Goal: Task Accomplishment & Management: Complete application form

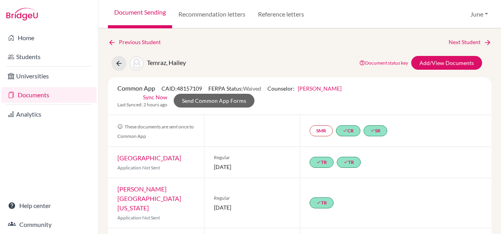
click at [129, 15] on link "Document Sending" at bounding box center [140, 14] width 64 height 28
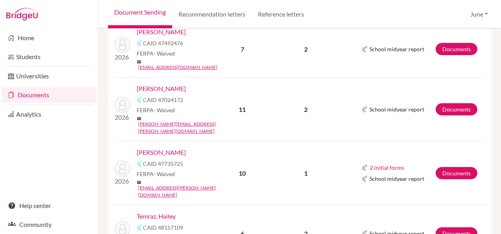
scroll to position [788, 0]
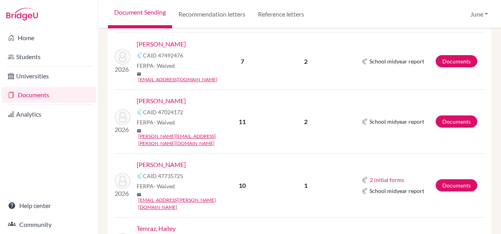
click at [163, 160] on link "[PERSON_NAME]" at bounding box center [161, 164] width 49 height 9
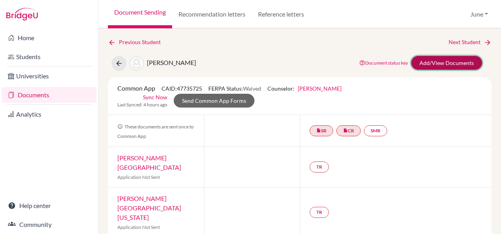
click at [422, 60] on link "Add/View Documents" at bounding box center [446, 63] width 71 height 14
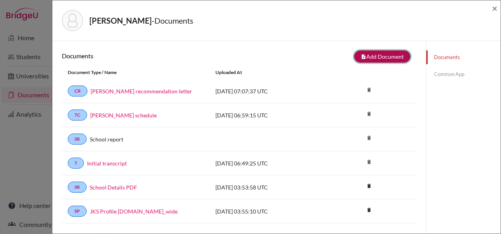
click at [374, 56] on button "note_add Add Document" at bounding box center [382, 56] width 56 height 12
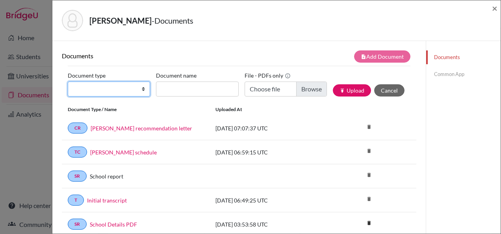
click at [117, 85] on select "Change explanation for Common App reports Counselor recommendation Internationa…" at bounding box center [109, 89] width 82 height 15
select select "5"
click at [68, 82] on select "Change explanation for Common App reports Counselor recommendation Internationa…" at bounding box center [109, 89] width 82 height 15
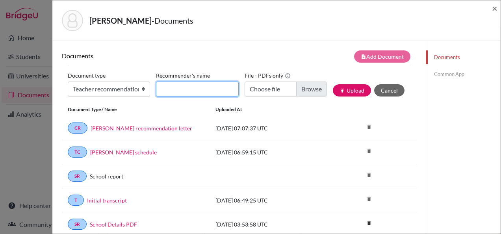
click at [190, 86] on input "Recommender's name" at bounding box center [197, 89] width 82 height 15
type input "Maria Nouelaty"
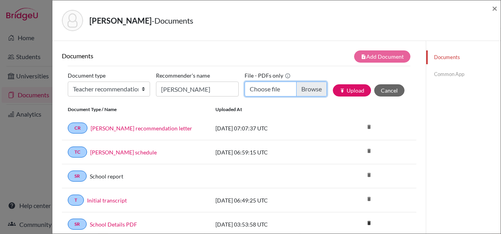
click at [258, 89] on input "Choose file" at bounding box center [286, 89] width 82 height 15
type input "C:\fakepath\Buthaina Naseef - Ms Maria.pdf"
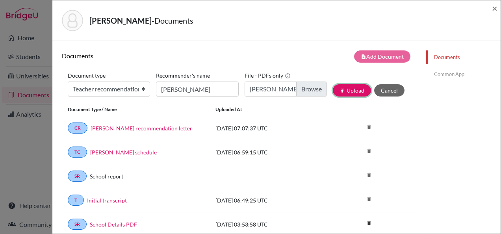
click at [340, 93] on icon "publish" at bounding box center [343, 91] width 6 height 6
click at [437, 77] on link "Common App" at bounding box center [463, 74] width 74 height 14
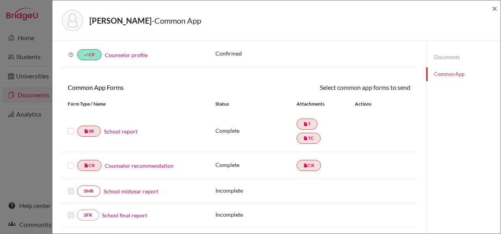
scroll to position [79, 0]
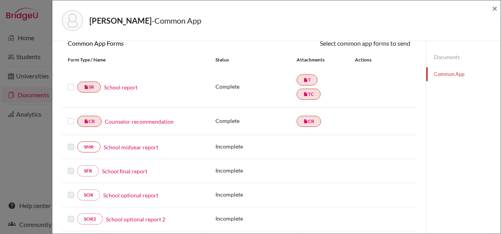
click at [123, 89] on link "School report" at bounding box center [120, 87] width 33 height 8
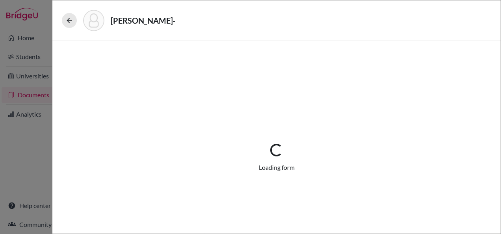
select select "1"
select select "687425"
select select "1"
select select "687439"
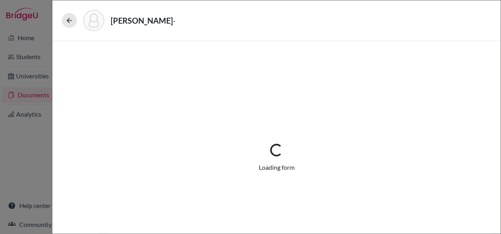
select select "0"
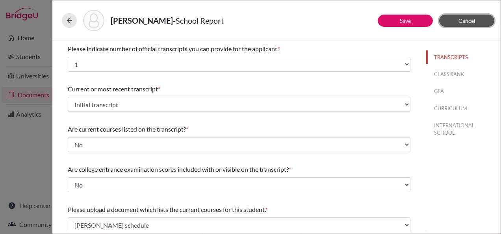
click at [469, 19] on span "Cancel" at bounding box center [466, 20] width 17 height 7
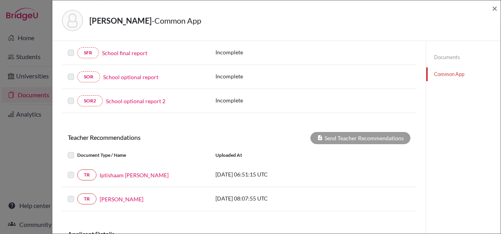
scroll to position [79, 0]
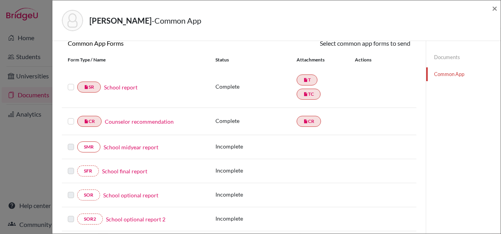
click at [141, 118] on link "Counselor recommendation" at bounding box center [139, 121] width 69 height 8
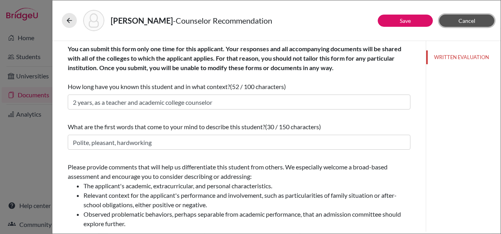
click at [452, 24] on button "Cancel" at bounding box center [466, 21] width 55 height 12
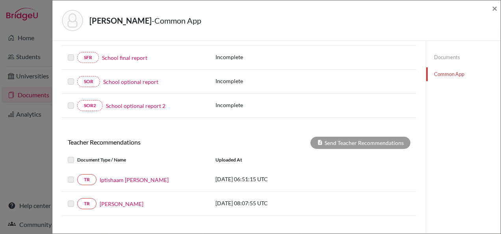
scroll to position [255, 0]
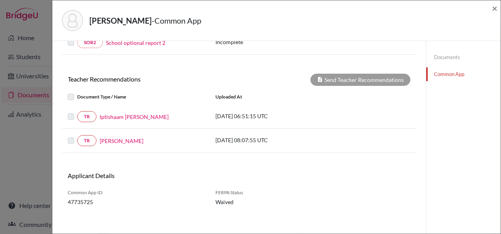
click at [77, 92] on label at bounding box center [77, 92] width 0 height 0
click at [67, 93] on div "Document Type / Name" at bounding box center [136, 96] width 148 height 9
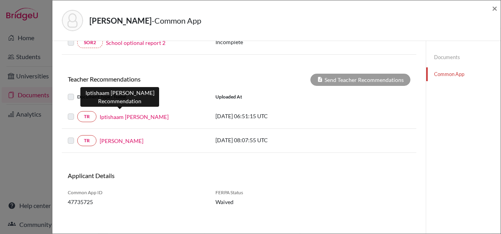
click at [133, 115] on link "Iptishaam Davids" at bounding box center [134, 117] width 69 height 8
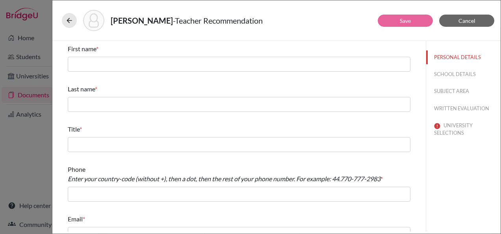
click at [135, 52] on div "First name *" at bounding box center [239, 48] width 343 height 9
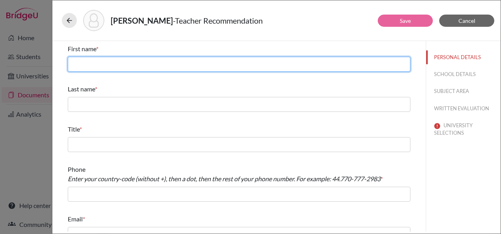
click at [136, 65] on input "text" at bounding box center [239, 64] width 343 height 15
type input "Iptishaam"
click at [126, 61] on input "Iptishaam" at bounding box center [239, 64] width 343 height 15
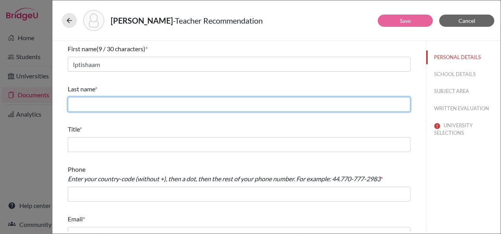
type input "Davids"
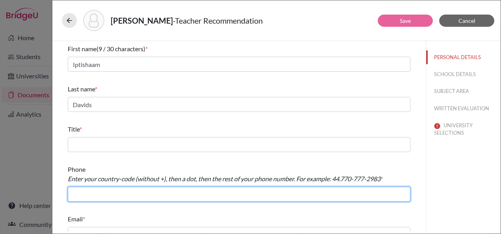
type input "+966126917367"
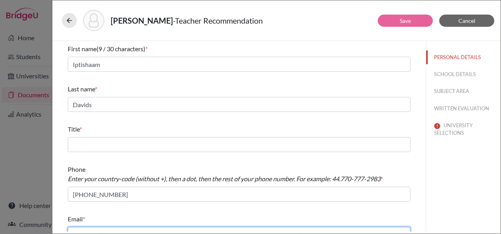
type input "i.davids@jks.edu.sa"
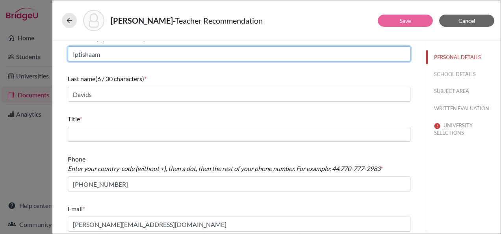
scroll to position [13, 0]
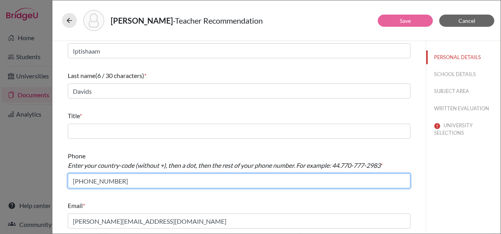
click at [76, 182] on input "+966126917367" at bounding box center [239, 180] width 343 height 15
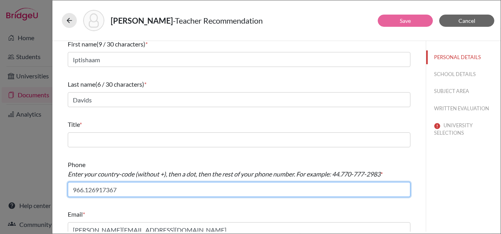
scroll to position [0, 0]
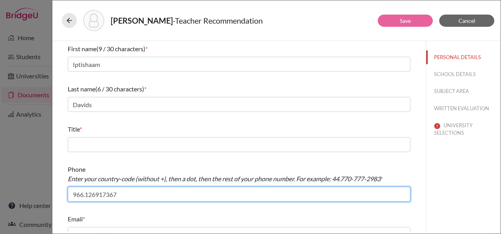
type input "966.126917367"
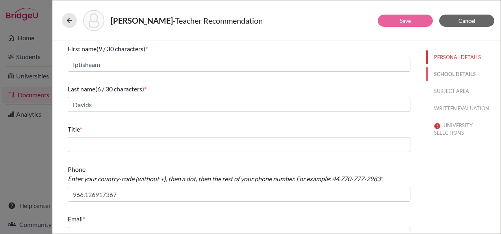
click at [441, 79] on button "SCHOOL DETAILS" at bounding box center [463, 74] width 74 height 14
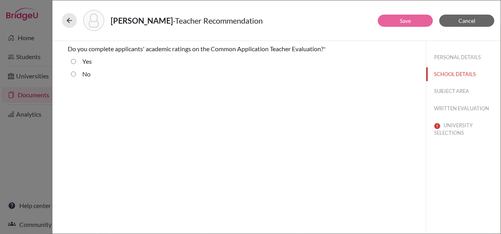
click at [81, 75] on div "No" at bounding box center [83, 75] width 15 height 13
click at [85, 72] on label "No" at bounding box center [86, 73] width 8 height 9
click at [76, 72] on input "No" at bounding box center [73, 73] width 5 height 9
radio input "true"
click at [455, 87] on button "SUBJECT AREA" at bounding box center [463, 91] width 74 height 14
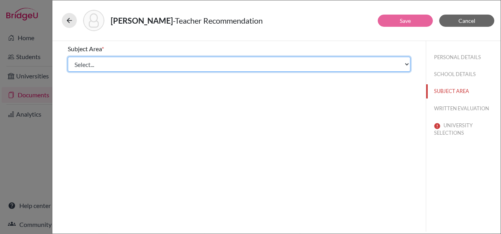
click at [130, 67] on select "Select... Math English Science World Language Social Studies Other Computer Sci…" at bounding box center [239, 64] width 343 height 15
select select "1"
click at [68, 57] on select "Select... Math English Science World Language Social Studies Other Computer Sci…" at bounding box center [239, 64] width 343 height 15
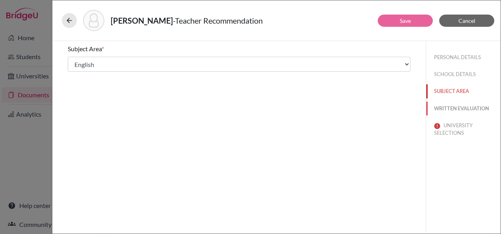
click at [468, 106] on button "WRITTEN EVALUATION" at bounding box center [463, 109] width 74 height 14
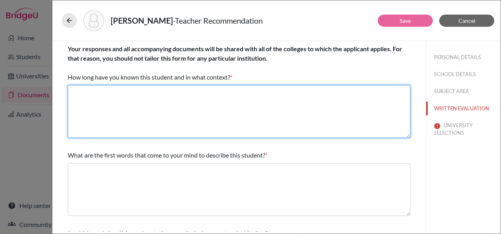
click at [176, 106] on textarea at bounding box center [239, 111] width 343 height 53
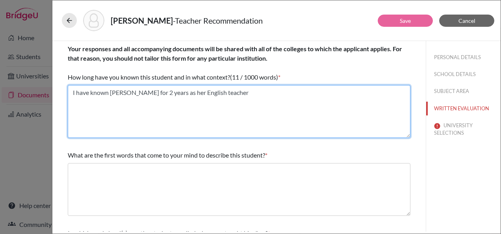
drag, startPoint x: 229, startPoint y: 91, endPoint x: 72, endPoint y: 91, distance: 157.5
click at [72, 91] on textarea "I have known Buthaina for 2 years as her English teacher" at bounding box center [239, 111] width 343 height 53
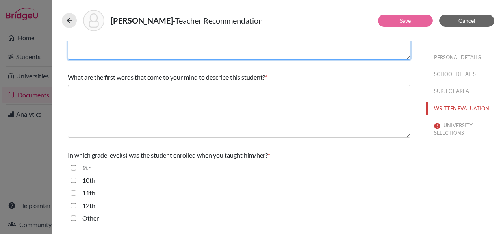
scroll to position [79, 0]
type textarea "I have known Buthaina for 2 years as her English teacher"
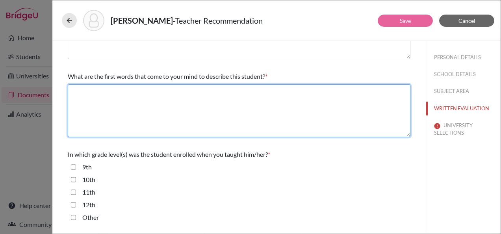
click at [125, 105] on textarea at bounding box center [239, 110] width 343 height 53
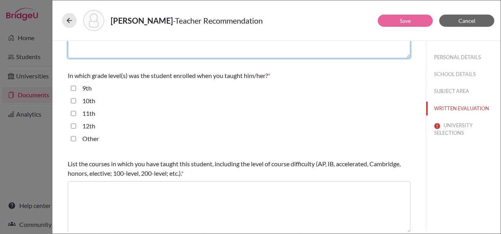
type textarea "Engages, curious"
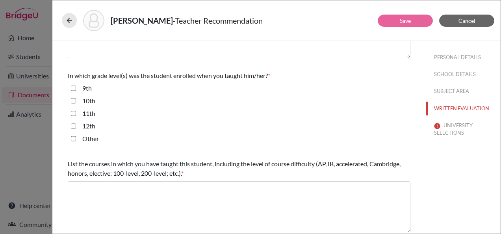
click at [89, 110] on label "11th" at bounding box center [88, 113] width 13 height 9
click at [76, 110] on input "11th" at bounding box center [73, 113] width 5 height 9
checkbox input "true"
click at [91, 127] on label "12th" at bounding box center [88, 125] width 13 height 9
click at [76, 127] on input "12th" at bounding box center [73, 125] width 5 height 9
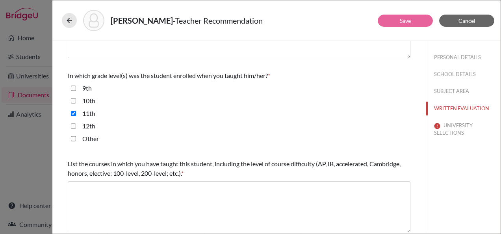
checkbox input "true"
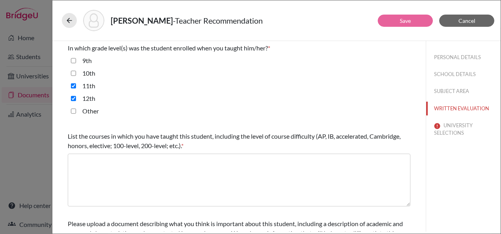
scroll to position [197, 0]
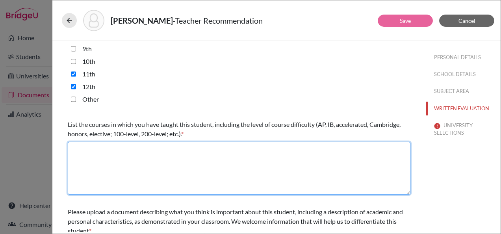
click at [160, 162] on textarea at bounding box center [239, 168] width 343 height 53
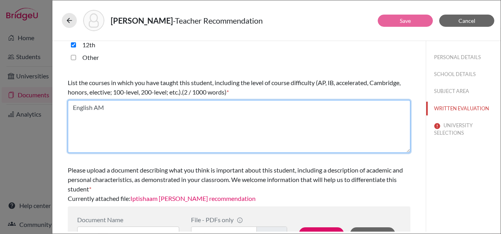
scroll to position [263, 0]
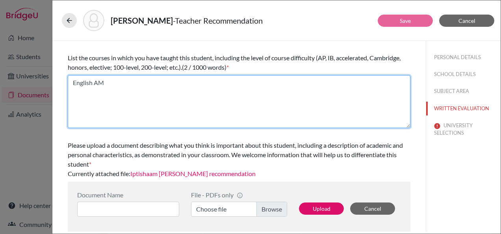
type textarea "English AM"
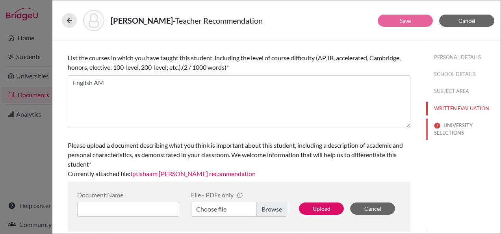
click at [442, 129] on button "UNIVERSITY SELECTIONS" at bounding box center [463, 129] width 74 height 21
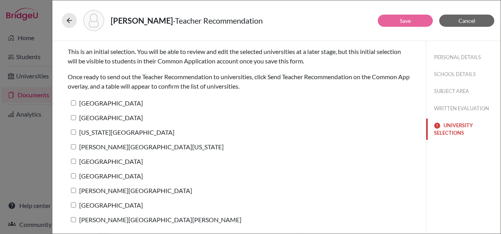
scroll to position [0, 0]
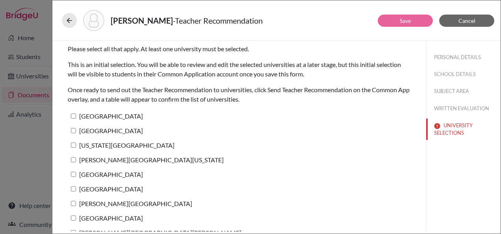
click at [93, 117] on label "Harvard University" at bounding box center [105, 115] width 75 height 11
click at [76, 117] on input "Harvard University" at bounding box center [73, 115] width 5 height 5
checkbox input "true"
click at [95, 130] on label "Boston College" at bounding box center [105, 130] width 75 height 11
click at [76, 130] on input "Boston College" at bounding box center [73, 130] width 5 height 5
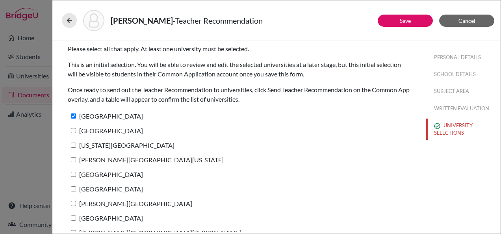
checkbox input "true"
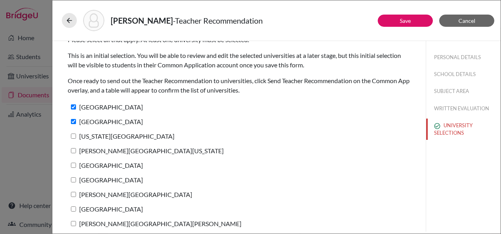
scroll to position [13, 0]
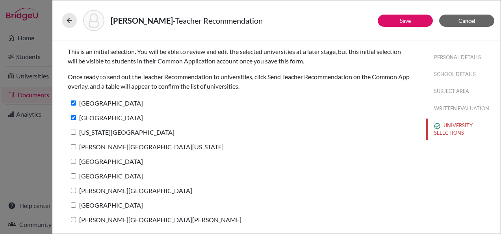
click at [97, 132] on label "New York University" at bounding box center [121, 131] width 107 height 11
click at [76, 132] on input "New York University" at bounding box center [73, 132] width 5 height 5
checkbox input "true"
click at [101, 145] on label "George Washington University" at bounding box center [146, 146] width 156 height 11
click at [76, 145] on input "George Washington University" at bounding box center [73, 146] width 5 height 5
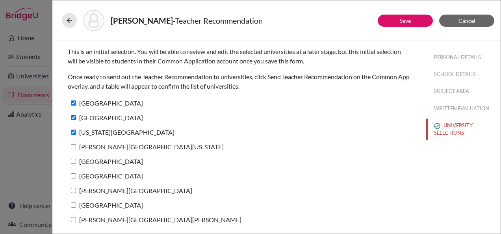
checkbox input "true"
click at [104, 166] on label "Northeastern University" at bounding box center [105, 161] width 75 height 11
click at [76, 164] on input "Northeastern University" at bounding box center [73, 161] width 5 height 5
checkbox input "true"
click at [100, 183] on div "Bentley University" at bounding box center [239, 177] width 343 height 15
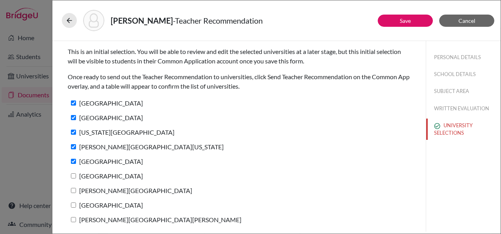
click at [93, 176] on label "Bentley University" at bounding box center [105, 175] width 75 height 11
click at [76, 176] on input "Bentley University" at bounding box center [73, 175] width 5 height 5
checkbox input "true"
click at [95, 192] on label "Emerson College" at bounding box center [130, 190] width 124 height 11
click at [76, 192] on input "Emerson College" at bounding box center [73, 190] width 5 height 5
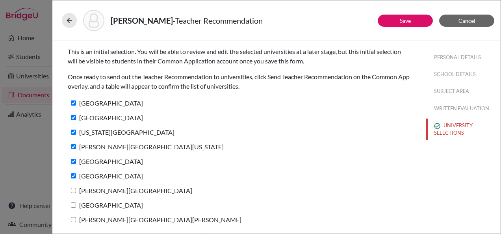
checkbox input "true"
click at [96, 210] on label "Boston University" at bounding box center [105, 204] width 75 height 11
click at [76, 208] on input "Boston University" at bounding box center [73, 204] width 5 height 5
checkbox input "true"
click at [94, 218] on label "George Mason University" at bounding box center [155, 219] width 174 height 11
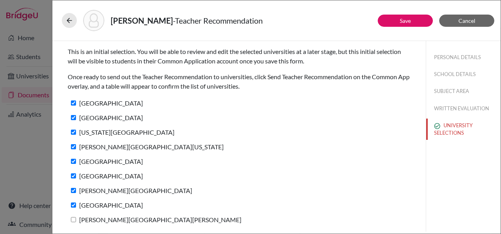
click at [76, 218] on input "George Mason University" at bounding box center [73, 219] width 5 height 5
checkbox input "true"
click at [385, 23] on button "Save" at bounding box center [405, 21] width 55 height 12
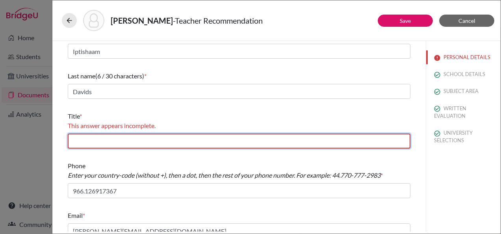
click at [131, 144] on input "text" at bounding box center [239, 141] width 343 height 15
type input "English teacher"
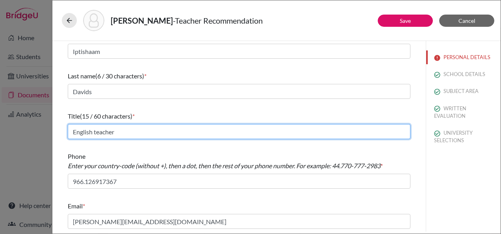
scroll to position [13, 0]
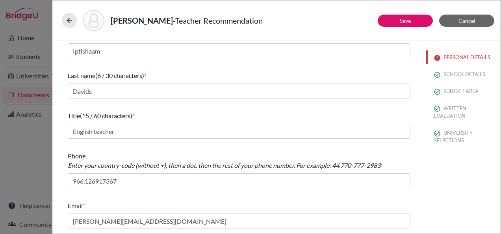
click at [376, 9] on div "Naseef, Buthaina - Teacher Recommendation" at bounding box center [277, 21] width 442 height 34
click at [387, 19] on button "Save" at bounding box center [405, 21] width 55 height 12
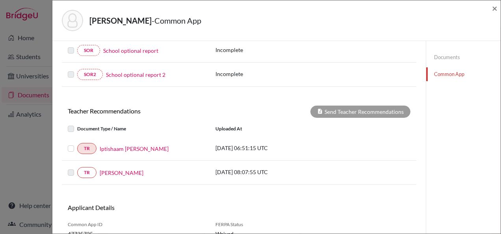
scroll to position [255, 0]
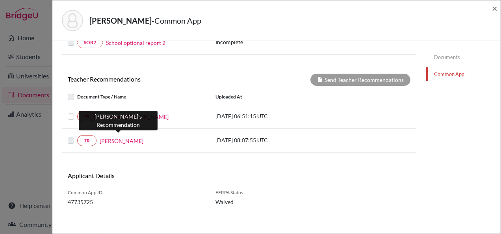
click at [113, 138] on link "Maria Nouelaty" at bounding box center [122, 141] width 44 height 8
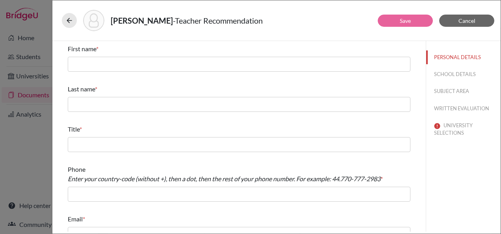
click at [110, 48] on div "First name *" at bounding box center [239, 48] width 343 height 9
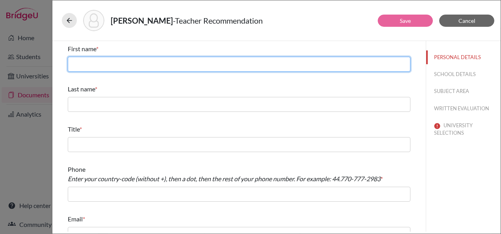
click at [113, 57] on input "text" at bounding box center [239, 64] width 343 height 15
type input "Maria"
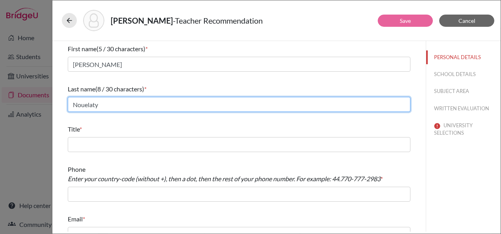
type input "Nouelaty"
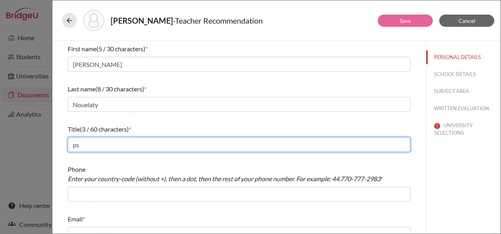
type input "p"
type input "Psychology teacher"
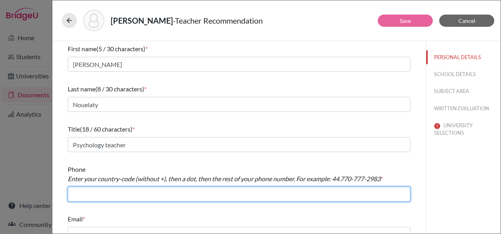
click at [113, 189] on input "text" at bounding box center [239, 194] width 343 height 15
type input "966.126917367"
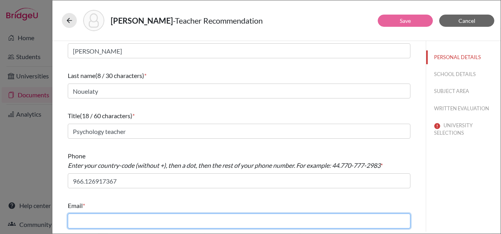
click at [117, 217] on input "text" at bounding box center [239, 220] width 343 height 15
type input "m.nouelaty@jks.edu.sa"
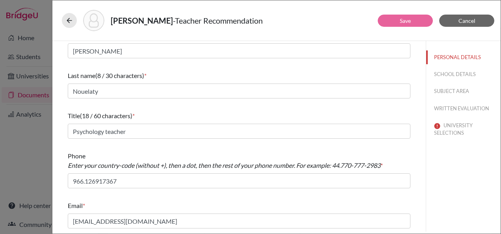
click at [173, 204] on div "Email *" at bounding box center [239, 205] width 343 height 9
click at [436, 77] on button "SCHOOL DETAILS" at bounding box center [463, 74] width 74 height 14
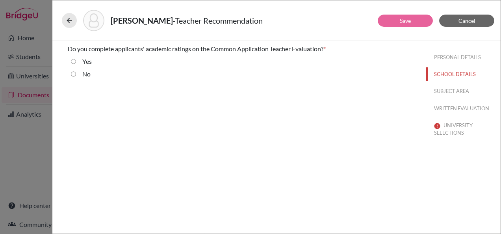
click at [77, 74] on div "No" at bounding box center [83, 75] width 15 height 13
click at [83, 75] on label "No" at bounding box center [86, 73] width 8 height 9
click at [76, 75] on input "No" at bounding box center [73, 73] width 5 height 9
radio input "true"
click at [445, 91] on button "SUBJECT AREA" at bounding box center [463, 91] width 74 height 14
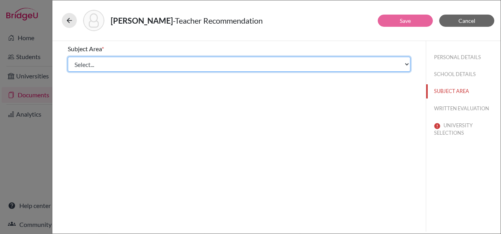
click at [115, 58] on select "Select... Math English Science World Language Social Studies Other Computer Sci…" at bounding box center [239, 64] width 343 height 15
select select "5"
click at [68, 57] on select "Select... Math English Science World Language Social Studies Other Computer Sci…" at bounding box center [239, 64] width 343 height 15
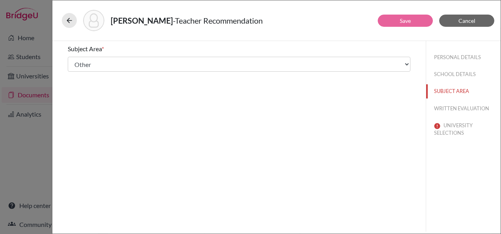
click at [354, 163] on div "Subject Area * Select... Math English Science World Language Social Studies Oth…" at bounding box center [238, 136] width 373 height 191
click at [462, 107] on button "WRITTEN EVALUATION" at bounding box center [463, 109] width 74 height 14
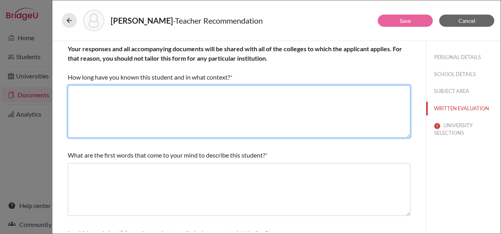
click at [100, 105] on textarea at bounding box center [239, 111] width 343 height 53
paste textarea "I have known Buthaina for 2 years as her English teacher"
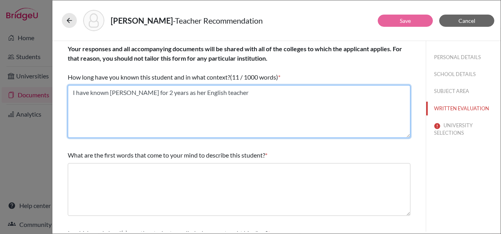
click at [191, 91] on textarea "I have known Buthaina for 2 years as her English teacher" at bounding box center [239, 111] width 343 height 53
type textarea "I have known Buthaina for 2 years as her psychology teacher"
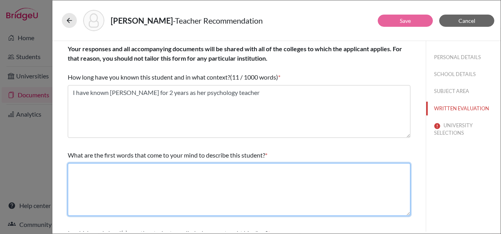
click at [158, 173] on textarea at bounding box center [239, 189] width 343 height 53
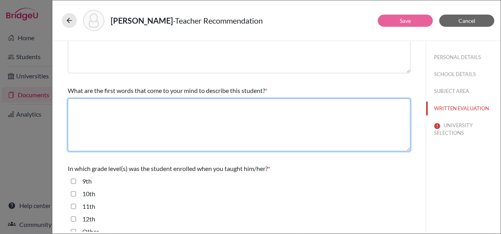
scroll to position [79, 0]
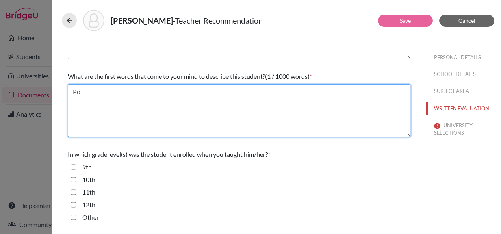
type textarea "P"
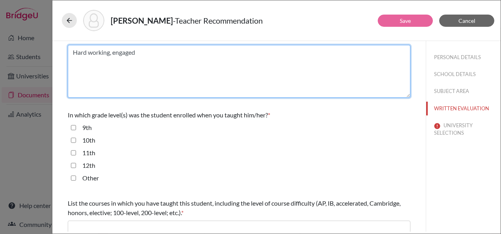
type textarea "Hard working, engaged"
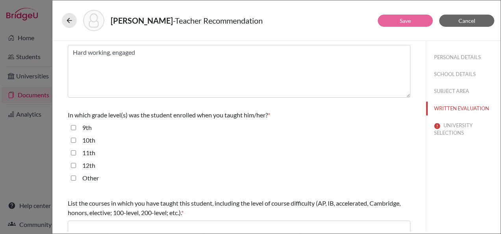
click at [89, 155] on label "11th" at bounding box center [88, 152] width 13 height 9
click at [76, 155] on input "11th" at bounding box center [73, 152] width 5 height 9
checkbox input "true"
click at [92, 172] on div "12th" at bounding box center [85, 167] width 19 height 13
click at [89, 165] on label "12th" at bounding box center [88, 165] width 13 height 9
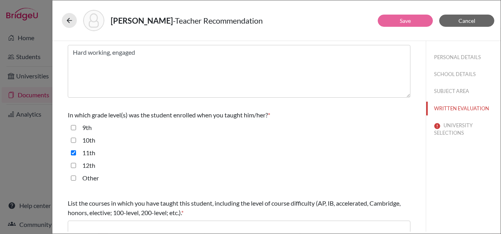
click at [76, 165] on input "12th" at bounding box center [73, 165] width 5 height 9
checkbox input "true"
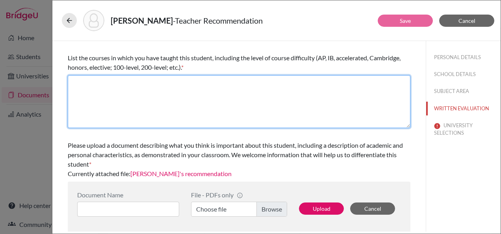
click at [113, 93] on textarea at bounding box center [239, 101] width 343 height 53
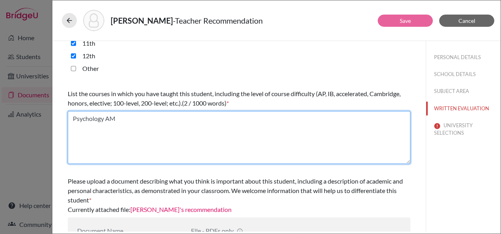
scroll to position [263, 0]
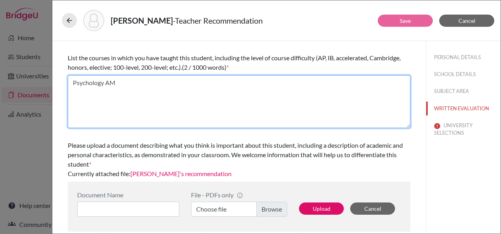
type textarea "Psychology AM"
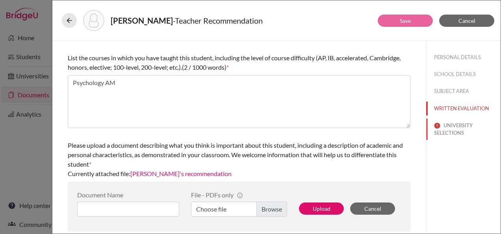
click at [437, 124] on button "UNIVERSITY SELECTIONS" at bounding box center [463, 129] width 74 height 21
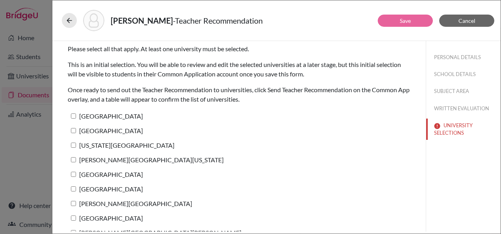
click at [98, 114] on label "Harvard University" at bounding box center [105, 115] width 75 height 11
click at [76, 114] on input "Harvard University" at bounding box center [73, 115] width 5 height 5
checkbox input "true"
click at [100, 126] on label "Boston College" at bounding box center [105, 130] width 75 height 11
click at [76, 128] on input "Boston College" at bounding box center [73, 130] width 5 height 5
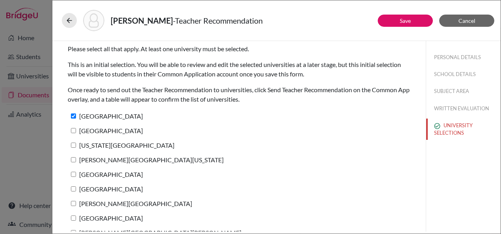
checkbox input "true"
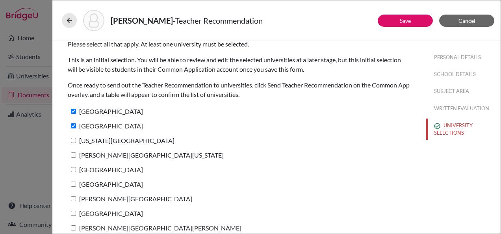
scroll to position [13, 0]
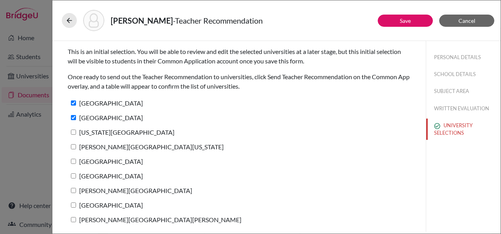
click at [104, 131] on label "New York University" at bounding box center [121, 131] width 107 height 11
click at [76, 131] on input "New York University" at bounding box center [73, 132] width 5 height 5
checkbox input "true"
click at [109, 147] on label "George Washington University" at bounding box center [146, 146] width 156 height 11
click at [76, 147] on input "George Washington University" at bounding box center [73, 146] width 5 height 5
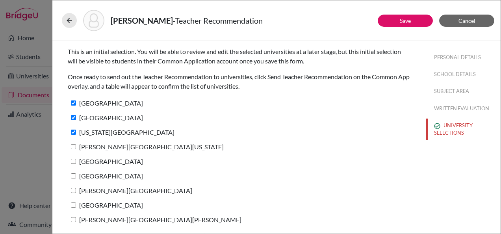
checkbox input "true"
click at [109, 159] on label "Northeastern University" at bounding box center [105, 161] width 75 height 11
click at [76, 159] on input "Northeastern University" at bounding box center [73, 161] width 5 height 5
checkbox input "true"
click at [111, 174] on label "Bentley University" at bounding box center [105, 175] width 75 height 11
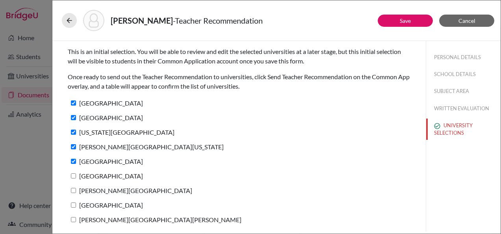
click at [76, 174] on input "Bentley University" at bounding box center [73, 175] width 5 height 5
checkbox input "true"
click at [111, 188] on label "Emerson College" at bounding box center [130, 190] width 124 height 11
click at [76, 188] on input "Emerson College" at bounding box center [73, 190] width 5 height 5
checkbox input "true"
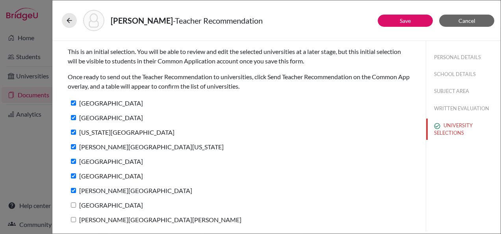
click at [101, 206] on label "Boston University" at bounding box center [105, 204] width 75 height 11
click at [76, 206] on input "Boston University" at bounding box center [73, 204] width 5 height 5
checkbox input "true"
drag, startPoint x: 105, startPoint y: 217, endPoint x: 110, endPoint y: 216, distance: 5.1
click at [106, 217] on label "George Mason University" at bounding box center [155, 219] width 174 height 11
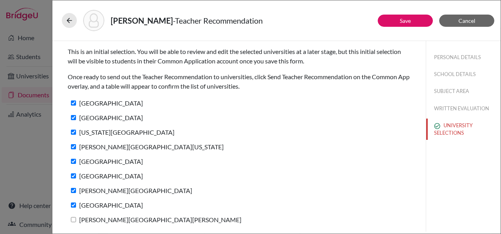
click at [76, 217] on input "George Mason University" at bounding box center [73, 219] width 5 height 5
checkbox input "true"
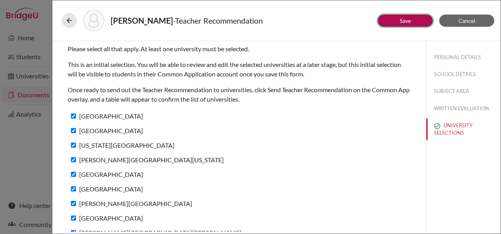
click at [395, 22] on button "Save" at bounding box center [405, 21] width 55 height 12
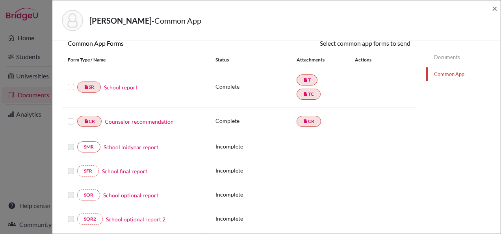
click at [72, 82] on label at bounding box center [71, 82] width 6 height 0
click at [0, 0] on input "checkbox" at bounding box center [0, 0] width 0 height 0
click at [72, 117] on label at bounding box center [71, 117] width 6 height 0
click at [0, 0] on input "checkbox" at bounding box center [0, 0] width 0 height 0
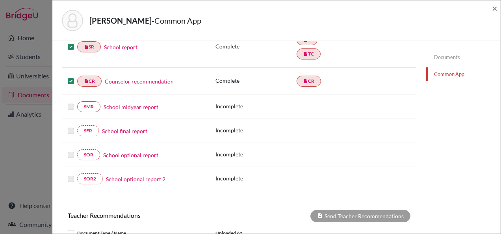
scroll to position [58, 0]
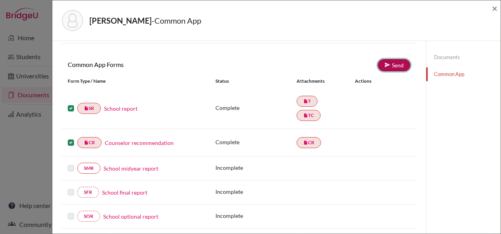
click at [387, 64] on link "Send" at bounding box center [394, 65] width 33 height 12
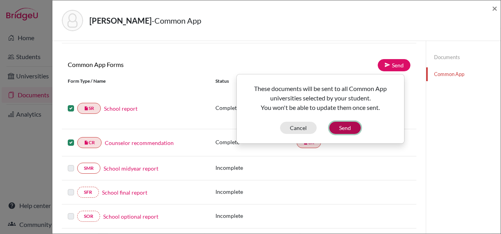
click at [336, 128] on button "Send" at bounding box center [345, 128] width 32 height 12
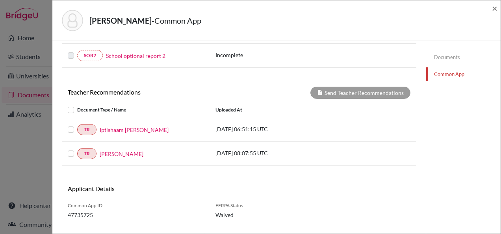
scroll to position [257, 0]
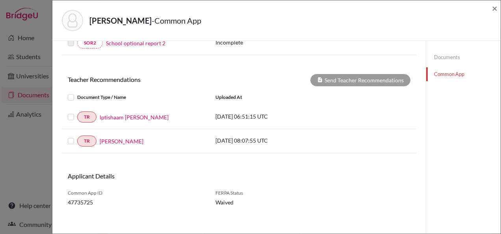
click at [77, 93] on label at bounding box center [77, 93] width 0 height 0
click at [0, 0] on input "checkbox" at bounding box center [0, 0] width 0 height 0
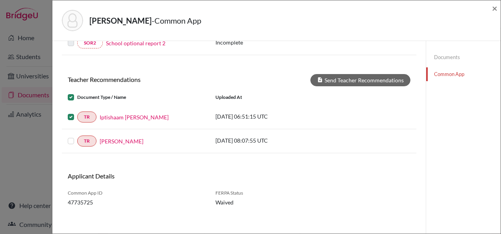
click at [77, 136] on label at bounding box center [77, 136] width 0 height 0
click at [0, 0] on input "checkbox" at bounding box center [0, 0] width 0 height 0
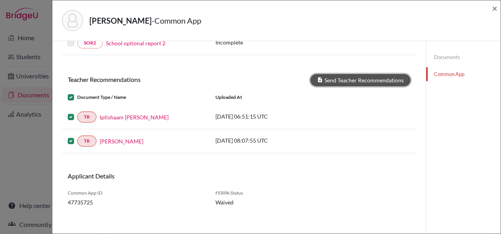
click at [362, 78] on button "Send Teacher Recommendations" at bounding box center [360, 80] width 100 height 12
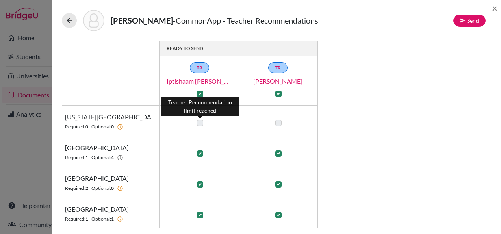
click at [199, 120] on label at bounding box center [200, 123] width 6 height 6
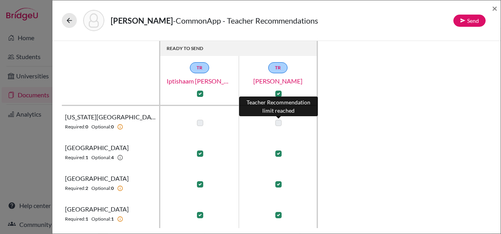
click at [278, 121] on label at bounding box center [278, 123] width 6 height 6
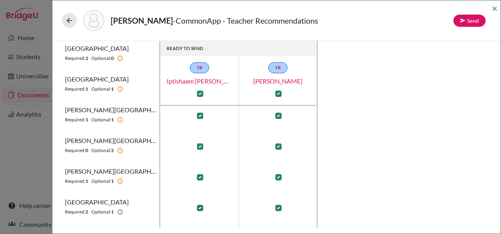
scroll to position [184, 0]
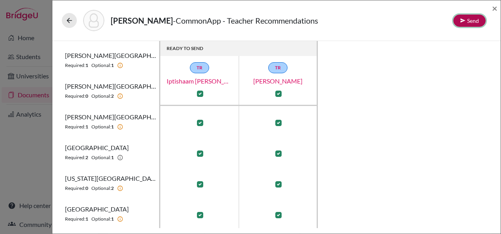
click at [463, 22] on icon at bounding box center [463, 21] width 6 height 6
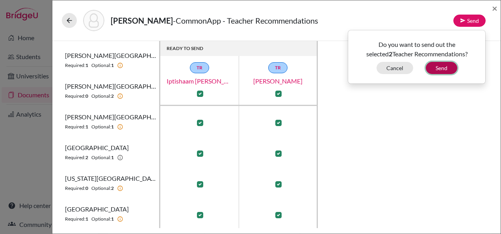
click at [440, 65] on button "Send" at bounding box center [442, 68] width 32 height 12
checkbox input "false"
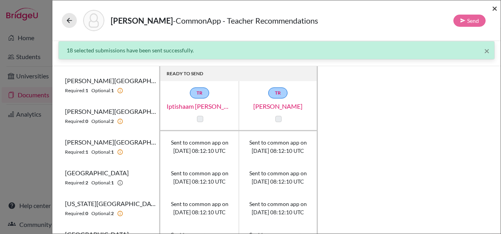
click at [495, 6] on span "×" at bounding box center [495, 7] width 6 height 11
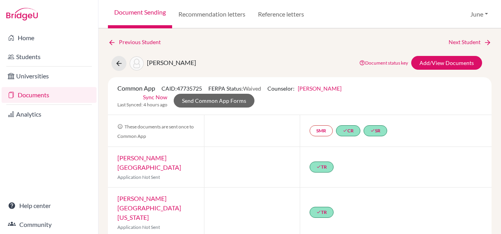
click at [25, 95] on link "Documents" at bounding box center [49, 95] width 95 height 16
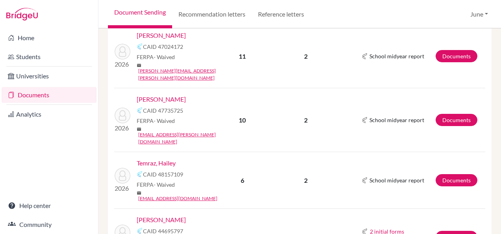
scroll to position [867, 0]
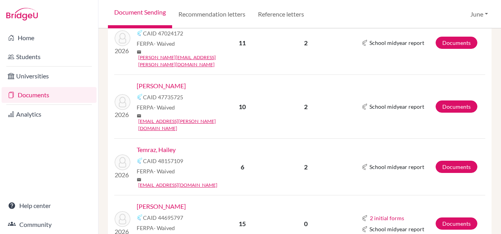
click at [148, 202] on link "[PERSON_NAME]" at bounding box center [161, 206] width 49 height 9
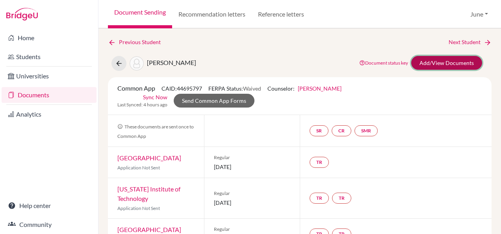
click at [422, 63] on link "Add/View Documents" at bounding box center [446, 63] width 71 height 14
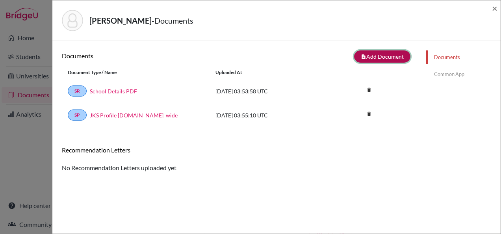
click at [388, 54] on button "note_add Add Document" at bounding box center [382, 56] width 56 height 12
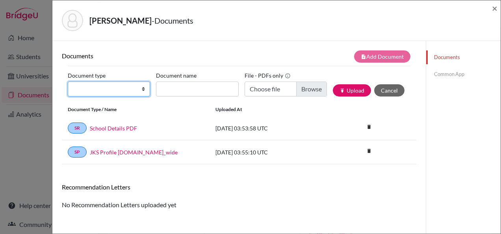
click at [128, 87] on select "Change explanation for Common App reports Counselor recommendation Internationa…" at bounding box center [109, 89] width 82 height 15
select select "5"
click at [68, 82] on select "Change explanation for Common App reports Counselor recommendation Internationa…" at bounding box center [109, 89] width 82 height 15
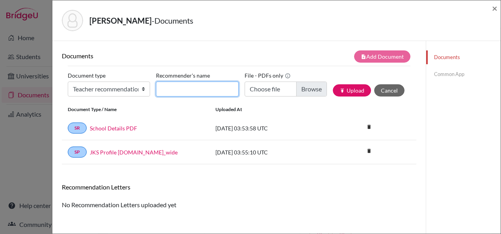
click at [169, 89] on input "Recommender's name" at bounding box center [197, 89] width 82 height 15
type input "Mariam Srour"
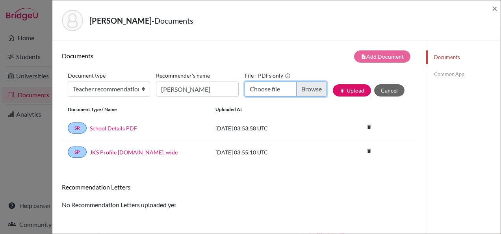
click at [284, 91] on input "Choose file" at bounding box center [286, 89] width 82 height 15
type input "C:\fakepath\Laila Yaseen - Ms Mariam.pdf"
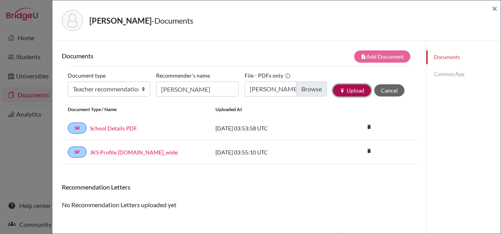
click at [340, 92] on icon "publish" at bounding box center [343, 91] width 6 height 6
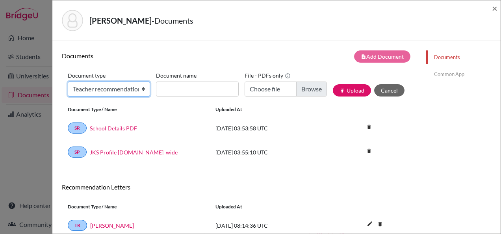
click at [102, 92] on select "Change explanation for Common App reports Counselor recommendation Internationa…" at bounding box center [109, 89] width 82 height 15
select select "5"
click at [68, 82] on select "Change explanation for Common App reports Counselor recommendation Internationa…" at bounding box center [109, 89] width 82 height 15
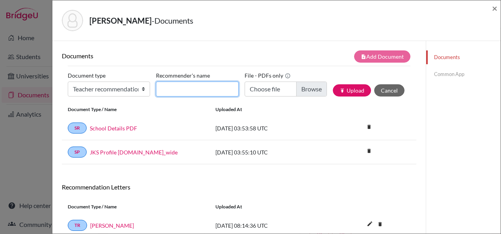
click at [169, 92] on input "Recommender's name" at bounding box center [197, 89] width 82 height 15
type input "Robina Srouji"
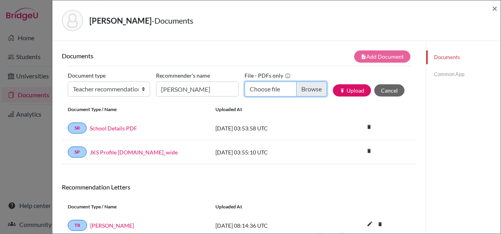
click at [251, 90] on input "Choose file" at bounding box center [286, 89] width 82 height 15
type input "C:\fakepath\Laila Yaseen - Ms Robina.pdf"
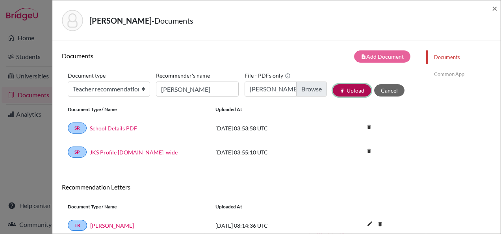
click at [340, 91] on icon "publish" at bounding box center [343, 91] width 6 height 6
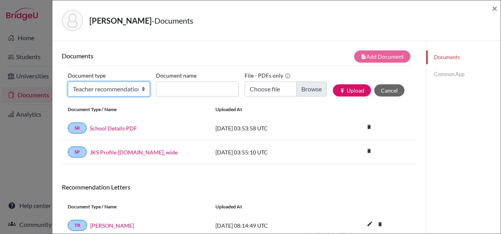
click at [124, 94] on select "Change explanation for Common App reports Counselor recommendation Internationa…" at bounding box center [109, 89] width 82 height 15
select select "2"
click at [68, 82] on select "Change explanation for Common App reports Counselor recommendation Internationa…" at bounding box center [109, 89] width 82 height 15
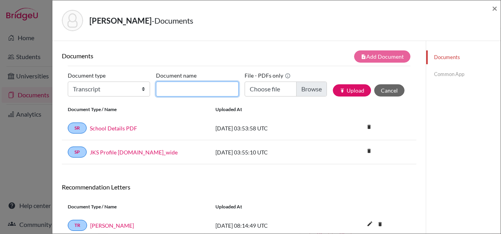
click at [187, 84] on input "Document name" at bounding box center [197, 89] width 82 height 15
type input "Initial transcript"
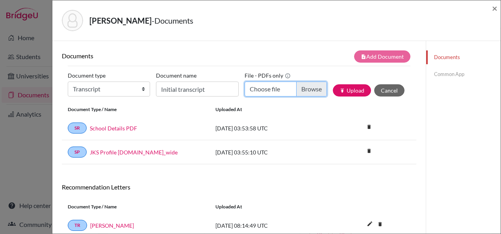
click at [263, 95] on input "Choose file" at bounding box center [286, 89] width 82 height 15
type input "C:\fakepath\Laila Yaseen - initial transcript.pdf"
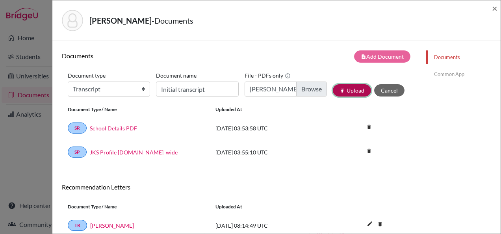
click at [337, 93] on button "publish Upload" at bounding box center [352, 90] width 38 height 12
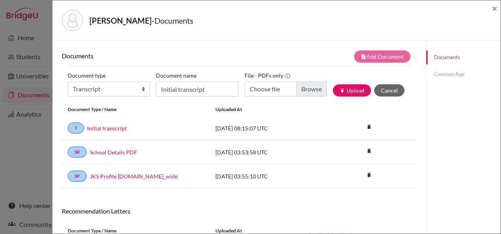
click at [442, 74] on link "Common App" at bounding box center [463, 74] width 74 height 14
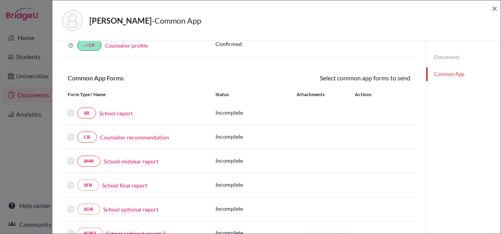
scroll to position [79, 0]
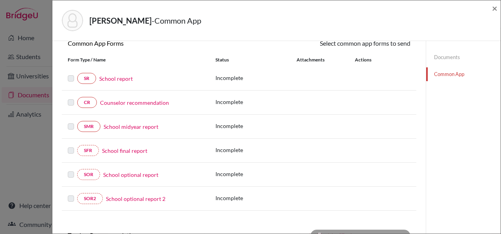
click at [112, 73] on div "SR School report" at bounding box center [136, 78] width 136 height 11
click at [115, 78] on link "School report" at bounding box center [115, 78] width 33 height 8
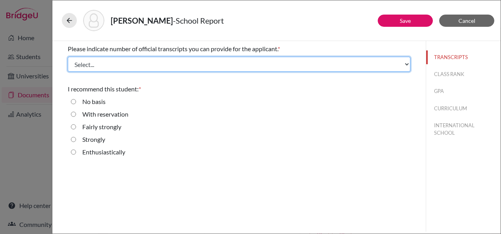
click at [97, 67] on select "Select... 1 2 3 4" at bounding box center [239, 64] width 343 height 15
select select "1"
click at [68, 57] on select "Select... 1 2 3 4" at bounding box center [239, 64] width 343 height 15
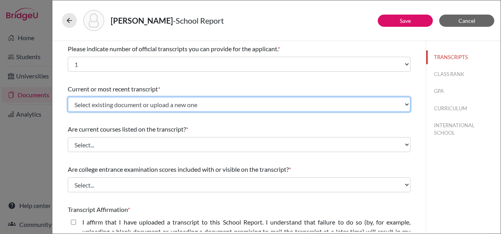
click at [105, 108] on select "Select existing document or upload a new one Initial transcript Upload New File" at bounding box center [239, 104] width 343 height 15
select select "690748"
click at [68, 97] on select "Select existing document or upload a new one Initial transcript Upload New File" at bounding box center [239, 104] width 343 height 15
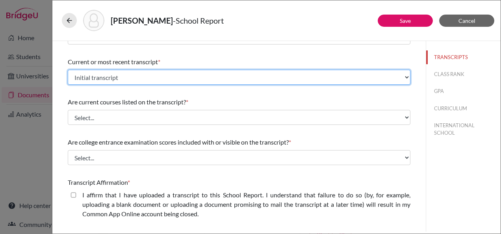
scroll to position [39, 0]
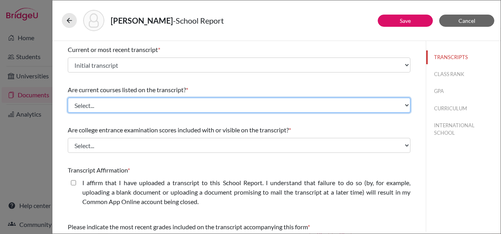
click at [104, 103] on select "Select... Yes No" at bounding box center [239, 105] width 343 height 15
click at [98, 105] on select "Select... Yes No" at bounding box center [239, 105] width 343 height 15
select select "1"
click at [68, 98] on select "Select... Yes No" at bounding box center [239, 105] width 343 height 15
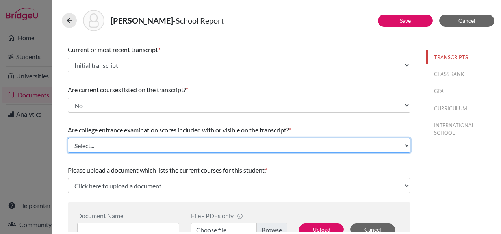
click at [99, 150] on select "Select... Yes No" at bounding box center [239, 145] width 343 height 15
select select "1"
click at [68, 138] on select "Select... Yes No" at bounding box center [239, 145] width 343 height 15
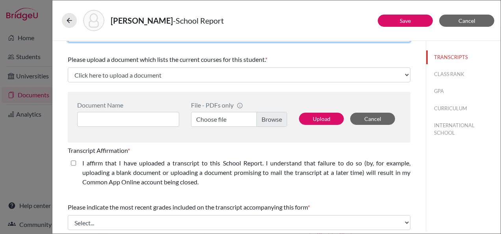
scroll to position [158, 0]
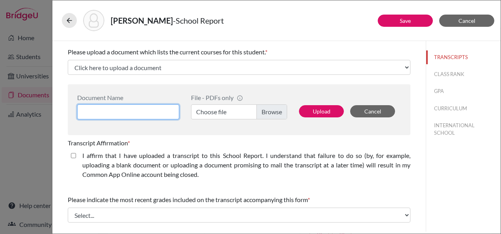
click at [124, 107] on input at bounding box center [128, 111] width 102 height 15
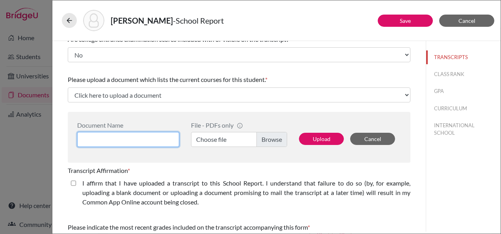
scroll to position [118, 0]
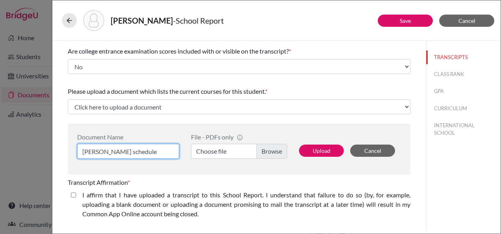
type input "Laila Yaseen schedule"
click at [209, 152] on label "Choose file" at bounding box center [239, 151] width 96 height 15
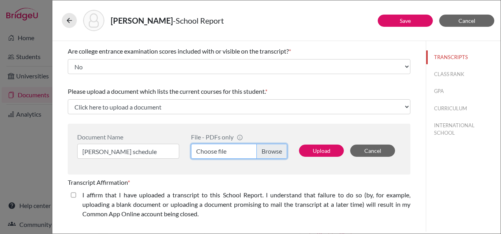
click at [209, 152] on input "Choose file" at bounding box center [239, 151] width 96 height 15
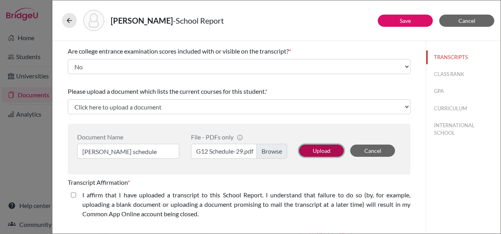
click at [311, 147] on button "Upload" at bounding box center [321, 151] width 45 height 12
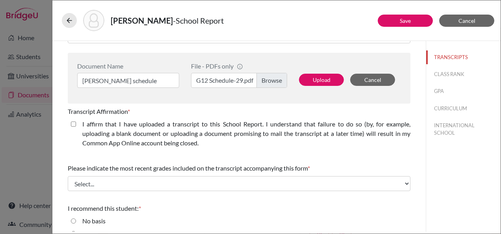
select select "690756"
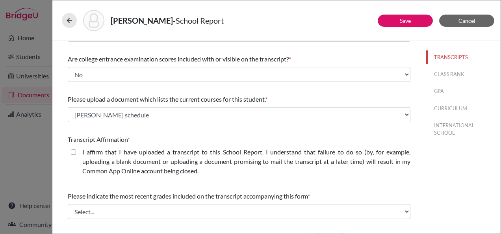
click at [136, 150] on label "I affirm that I have uploaded a transcript to this School Report. I understand …" at bounding box center [246, 161] width 328 height 28
click at [76, 150] on closed\ "I affirm that I have uploaded a transcript to this School Report. I understand …" at bounding box center [73, 151] width 5 height 9
checkbox closed\ "true"
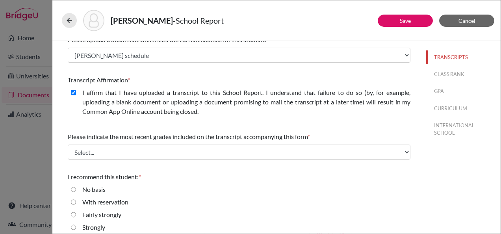
scroll to position [189, 0]
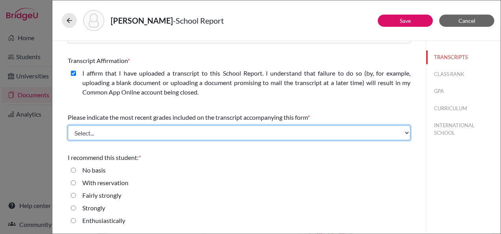
click at [111, 132] on select "Select... Final junior year grades 1st Quarter senior year grades 2nd Quarter/1…" at bounding box center [239, 132] width 343 height 15
select select "0"
click at [68, 125] on select "Select... Final junior year grades 1st Quarter senior year grades 2nd Quarter/1…" at bounding box center [239, 132] width 343 height 15
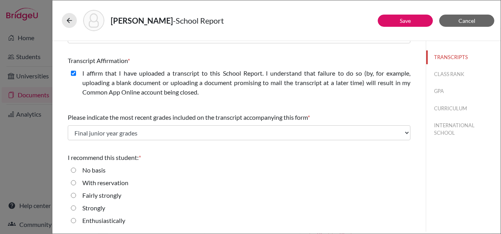
click at [98, 205] on label "Strongly" at bounding box center [93, 207] width 23 height 9
click at [76, 205] on input "Strongly" at bounding box center [73, 207] width 5 height 9
radio input "true"
click at [107, 222] on label "Enthusiastically" at bounding box center [103, 220] width 43 height 9
click at [76, 222] on input "Enthusiastically" at bounding box center [73, 220] width 5 height 9
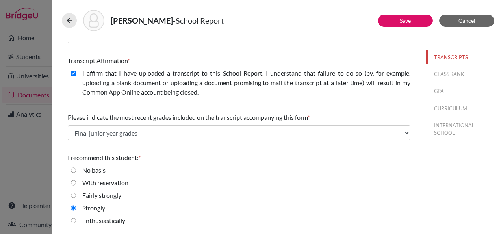
radio input "true"
click at [453, 71] on button "CLASS RANK" at bounding box center [463, 74] width 74 height 14
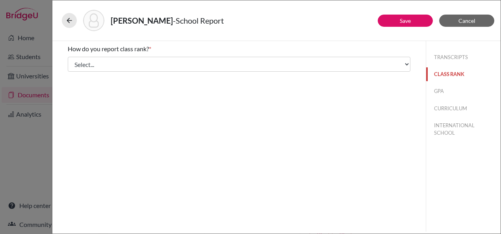
scroll to position [0, 0]
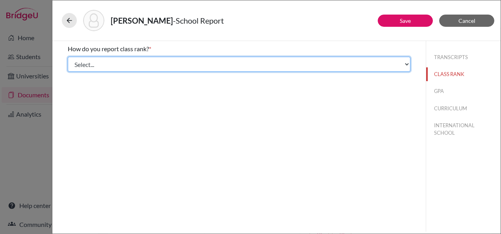
click at [128, 63] on select "Select... Exact Decile Quintile Quartile None" at bounding box center [239, 64] width 343 height 15
select select "5"
click at [68, 57] on select "Select... Exact Decile Quintile Quartile None" at bounding box center [239, 64] width 343 height 15
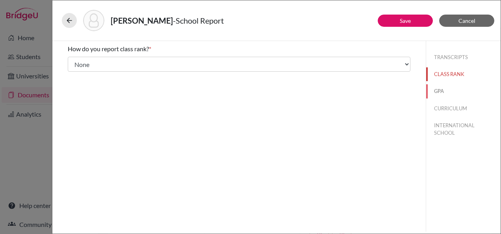
click at [447, 87] on button "GPA" at bounding box center [463, 91] width 74 height 14
click at [87, 76] on label "No" at bounding box center [86, 73] width 8 height 9
click at [76, 76] on input "No" at bounding box center [73, 73] width 5 height 9
radio input "true"
click at [85, 62] on label "Yes" at bounding box center [86, 61] width 9 height 9
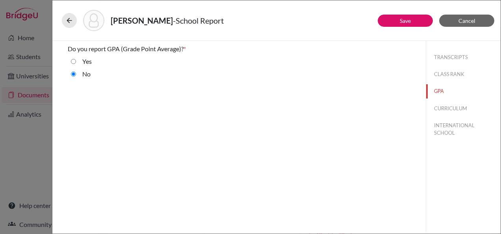
click at [76, 62] on input "Yes" at bounding box center [73, 61] width 5 height 9
radio input "true"
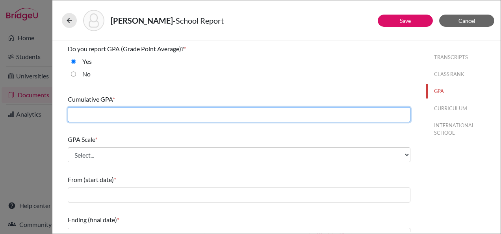
click at [111, 111] on input "text" at bounding box center [239, 114] width 343 height 15
click at [89, 117] on input "text" at bounding box center [239, 114] width 343 height 15
type input "4.2"
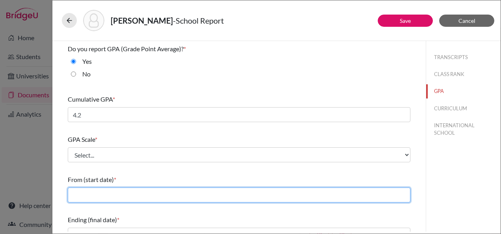
type input "09/2022"
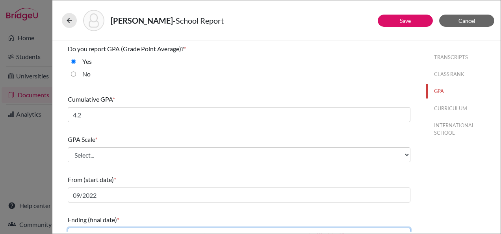
type input "05/2025"
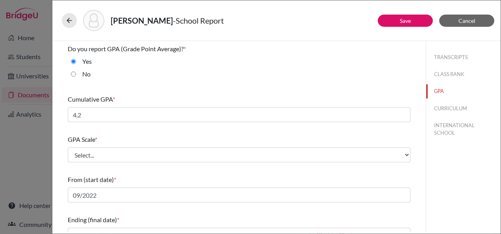
type input "60"
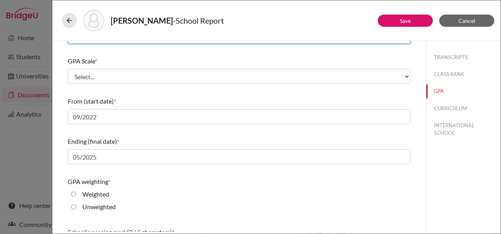
scroll to position [79, 0]
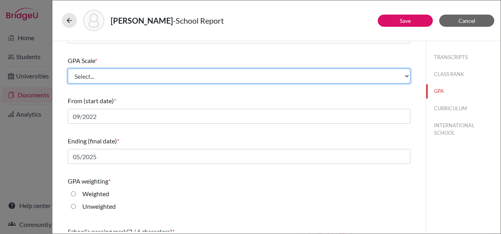
click at [106, 76] on select "Select... 4 5 6 7 8 9 10 11 12 13 14 15 16 17 18 19 20 100" at bounding box center [239, 76] width 343 height 15
select select "4"
click at [68, 69] on select "Select... 4 5 6 7 8 9 10 11 12 13 14 15 16 17 18 19 20 100" at bounding box center [239, 76] width 343 height 15
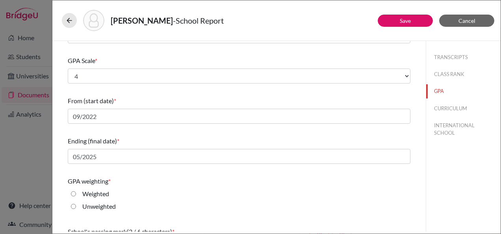
click at [130, 86] on div "GPA Scale * Select... 4 5 6 7 8 9 10 11 12 13 14 15 16 17 18 19 20 100" at bounding box center [239, 70] width 343 height 34
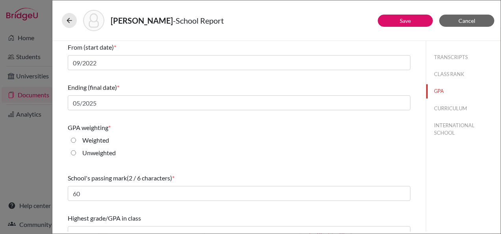
scroll to position [145, 0]
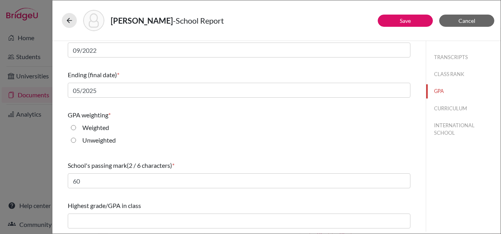
click at [91, 128] on label "Weighted" at bounding box center [95, 127] width 27 height 9
click at [76, 128] on input "Weighted" at bounding box center [73, 127] width 5 height 9
radio input "true"
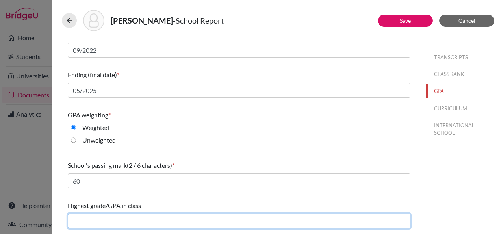
click at [117, 220] on input "text" at bounding box center [239, 220] width 343 height 15
type input "4.3"
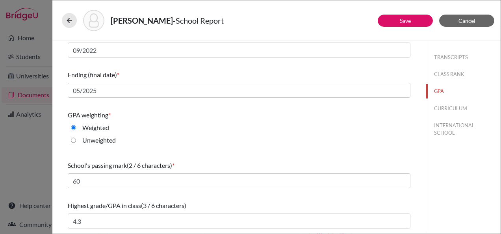
click at [165, 199] on div "Highest grade/GPA in class (3 / 6 characters) 4.3" at bounding box center [239, 215] width 343 height 34
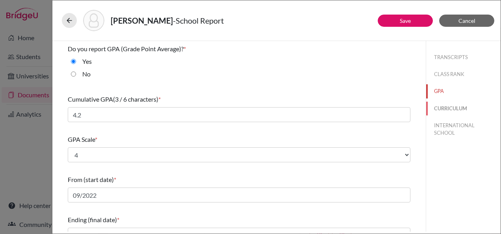
click at [452, 107] on button "CURRICULUM" at bounding box center [463, 109] width 74 height 14
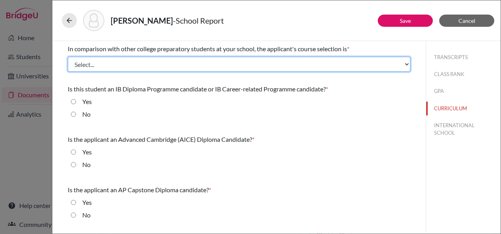
click at [109, 67] on select "Select... Less than demanding Average Demanding Very demanding Most demanding P…" at bounding box center [239, 64] width 343 height 15
click at [94, 66] on select "Select... Less than demanding Average Demanding Very demanding Most demanding P…" at bounding box center [239, 64] width 343 height 15
select select "2"
click at [68, 57] on select "Select... Less than demanding Average Demanding Very demanding Most demanding P…" at bounding box center [239, 64] width 343 height 15
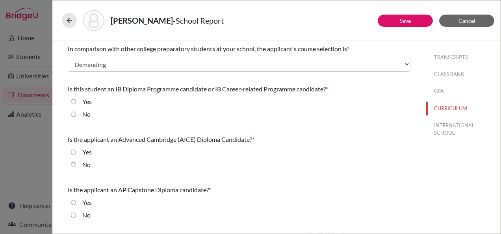
click at [78, 117] on div "No" at bounding box center [83, 115] width 15 height 13
click at [85, 115] on label "No" at bounding box center [86, 113] width 8 height 9
click at [76, 115] on input "No" at bounding box center [73, 113] width 5 height 9
radio input "true"
click at [86, 102] on label "Yes" at bounding box center [86, 101] width 9 height 9
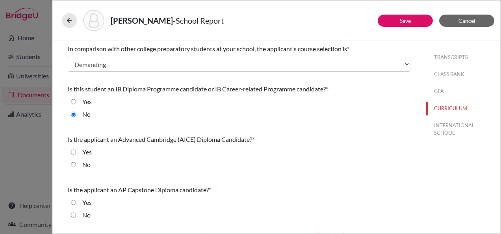
click at [76, 102] on input "Yes" at bounding box center [73, 101] width 5 height 9
radio input "true"
click at [89, 113] on label "No" at bounding box center [86, 113] width 8 height 9
click at [76, 113] on input "No" at bounding box center [73, 113] width 5 height 9
radio input "true"
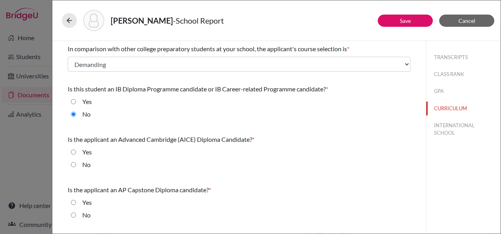
click at [86, 173] on div "Is the applicant an Advanced Cambridge (AICE) Diploma Candidate? * Yes No" at bounding box center [239, 154] width 343 height 44
click at [85, 165] on label "No" at bounding box center [86, 164] width 8 height 9
drag, startPoint x: 85, startPoint y: 165, endPoint x: 89, endPoint y: 218, distance: 53.7
click at [89, 218] on label "No" at bounding box center [86, 214] width 8 height 9
drag, startPoint x: 89, startPoint y: 218, endPoint x: 84, endPoint y: 158, distance: 60.8
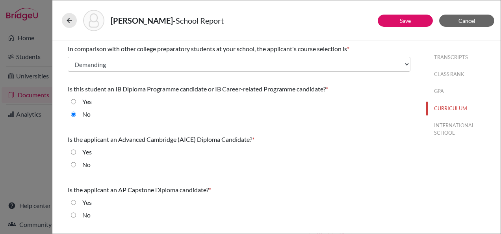
click at [84, 158] on div "Yes" at bounding box center [84, 153] width 16 height 13
click at [85, 163] on label "No" at bounding box center [86, 164] width 8 height 9
click at [76, 163] on input "No" at bounding box center [73, 164] width 5 height 9
radio input "true"
click at [86, 210] on label "No" at bounding box center [86, 214] width 8 height 9
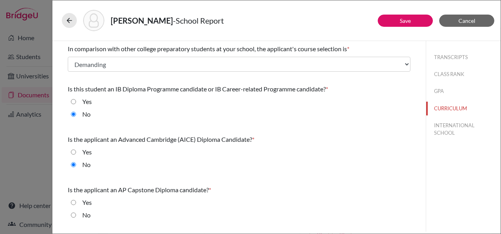
click at [76, 210] on input "No" at bounding box center [73, 214] width 5 height 9
radio input "true"
click at [451, 129] on button "INTERNATIONAL SCHOOL" at bounding box center [463, 129] width 74 height 21
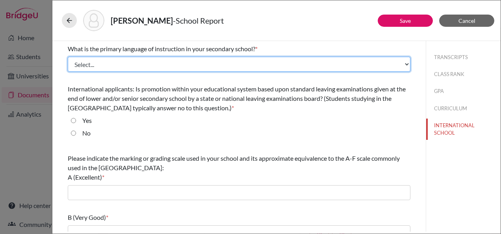
click at [108, 63] on select "Select... Albanian Arabic Armenian Assamese Azerbaijani Belarusian Bengali Bulg…" at bounding box center [239, 64] width 343 height 15
click at [105, 66] on select "Select... Albanian Arabic Armenian Assamese Azerbaijani Belarusian Bengali Bulg…" at bounding box center [239, 64] width 343 height 15
select select "14"
click at [68, 57] on select "Select... Albanian Arabic Armenian Assamese Azerbaijani Belarusian Bengali Bulg…" at bounding box center [239, 64] width 343 height 15
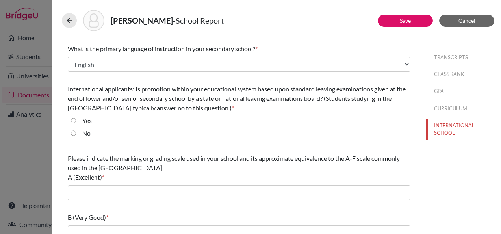
click at [86, 131] on label "No" at bounding box center [86, 132] width 8 height 9
click at [76, 131] on input "No" at bounding box center [73, 132] width 5 height 9
radio input "true"
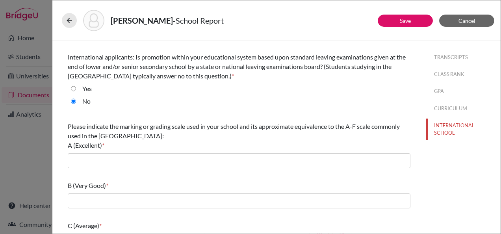
scroll to position [39, 0]
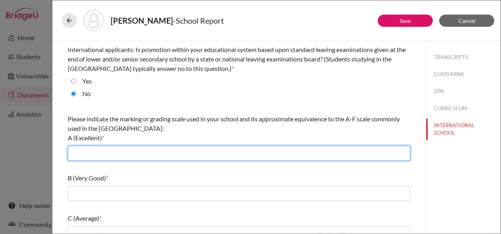
click at [98, 146] on input "text" at bounding box center [239, 153] width 343 height 15
type input "90/100"
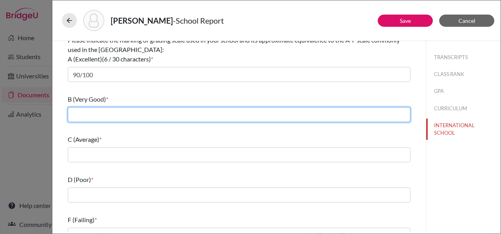
click at [84, 107] on input "text" at bounding box center [239, 114] width 343 height 15
type input "80/89"
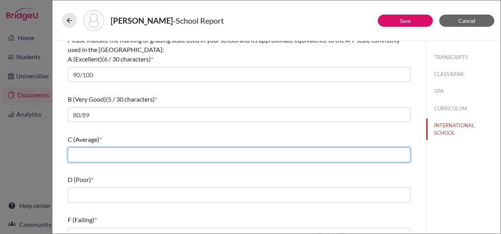
click at [101, 152] on input "text" at bounding box center [239, 154] width 343 height 15
type input "70/79"
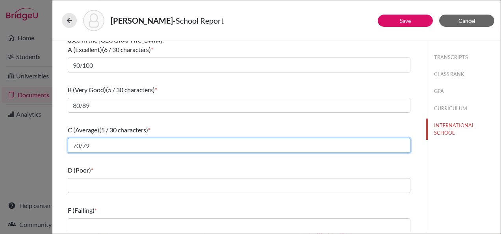
scroll to position [132, 0]
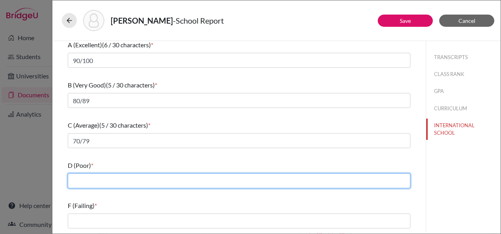
click at [96, 176] on input "text" at bounding box center [239, 180] width 343 height 15
type input "60/69"
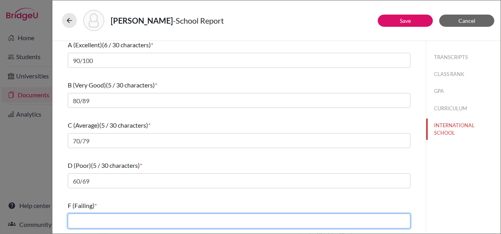
click at [99, 220] on input "text" at bounding box center [239, 220] width 343 height 15
type input "59 and below"
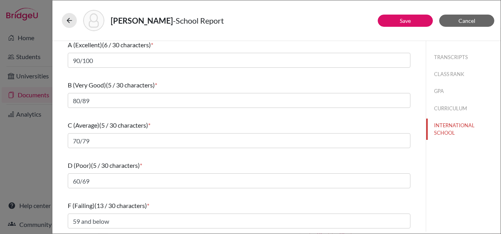
click at [178, 202] on div "F (Failing) (13 / 30 characters) *" at bounding box center [239, 205] width 343 height 9
click at [391, 24] on button "Save" at bounding box center [405, 21] width 55 height 12
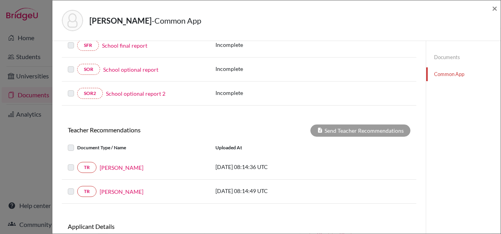
scroll to position [252, 0]
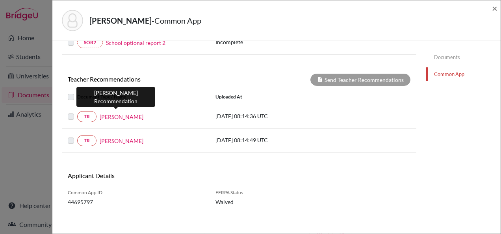
click at [116, 115] on link "Mariam Srour" at bounding box center [122, 117] width 44 height 8
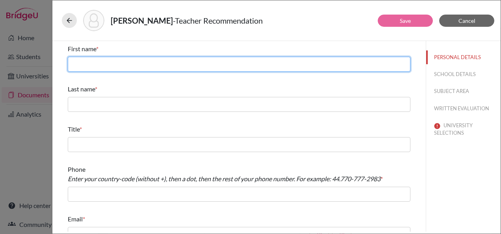
click at [110, 66] on input "text" at bounding box center [239, 64] width 343 height 15
type input "Mariam"
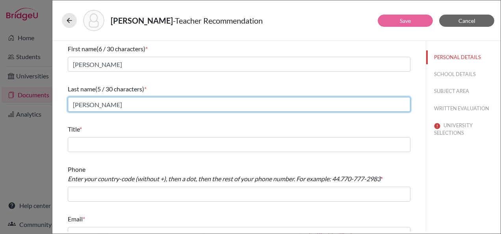
type input "Srour"
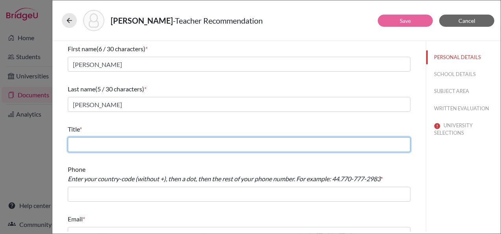
click at [79, 144] on input "text" at bounding box center [239, 144] width 343 height 15
type input "B"
type input "Maths teacher"
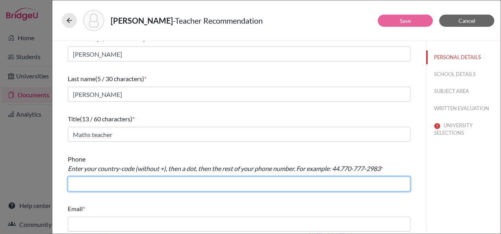
scroll to position [13, 0]
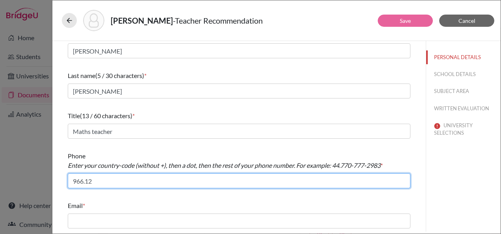
type input "966.126917367"
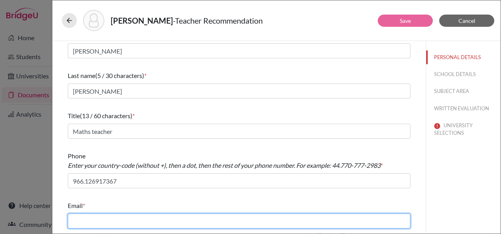
click at [102, 219] on input "text" at bounding box center [239, 220] width 343 height 15
type input "."
type input "m.srour@jks.edu.sa"
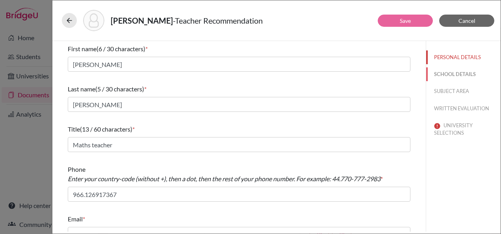
click at [438, 74] on button "SCHOOL DETAILS" at bounding box center [463, 74] width 74 height 14
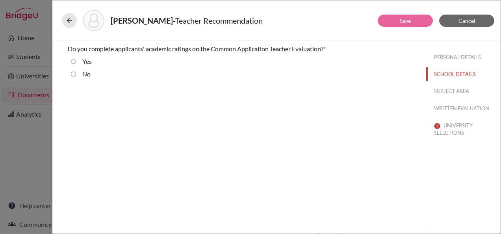
click at [82, 73] on label "No" at bounding box center [86, 73] width 8 height 9
click at [76, 73] on input "No" at bounding box center [73, 73] width 5 height 9
radio input "true"
click at [453, 86] on button "SUBJECT AREA" at bounding box center [463, 91] width 74 height 14
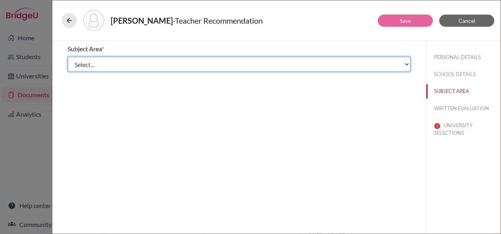
click at [89, 63] on select "Select... Math English Science World Language Social Studies Other Computer Sci…" at bounding box center [239, 64] width 343 height 15
select select "0"
click at [68, 57] on select "Select... Math English Science World Language Social Studies Other Computer Sci…" at bounding box center [239, 64] width 343 height 15
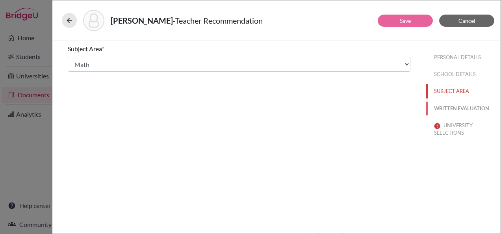
click at [462, 111] on button "WRITTEN EVALUATION" at bounding box center [463, 109] width 74 height 14
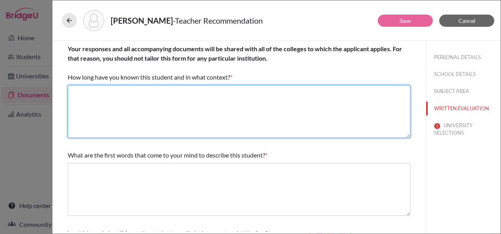
click at [116, 101] on textarea at bounding box center [239, 111] width 343 height 53
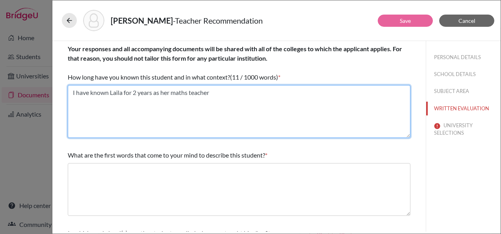
type textarea "I have known Laila for 2 years as her maths teacher"
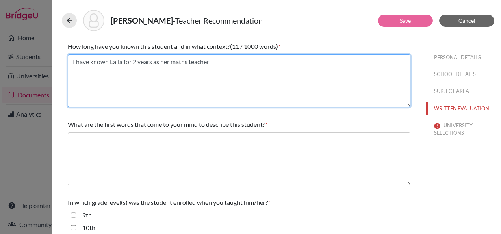
scroll to position [79, 0]
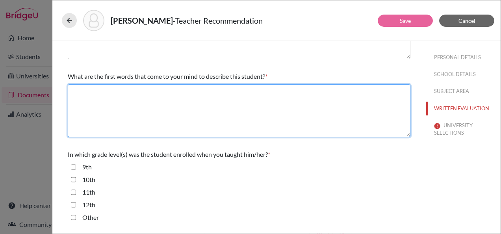
click at [132, 103] on textarea at bounding box center [239, 110] width 343 height 53
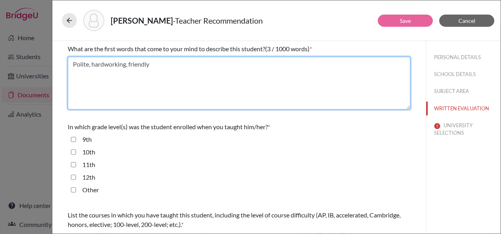
scroll to position [118, 0]
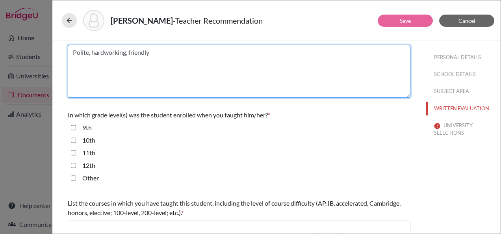
type textarea "Polite, hardworking, friendly"
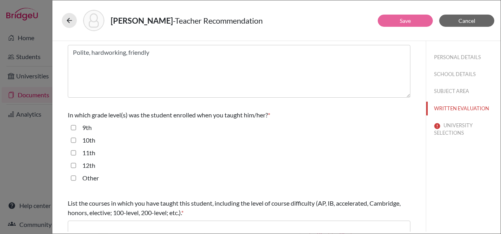
click at [89, 150] on label "11th" at bounding box center [88, 152] width 13 height 9
click at [76, 150] on input "11th" at bounding box center [73, 152] width 5 height 9
checkbox input "true"
click at [90, 166] on label "12th" at bounding box center [88, 165] width 13 height 9
click at [76, 166] on input "12th" at bounding box center [73, 165] width 5 height 9
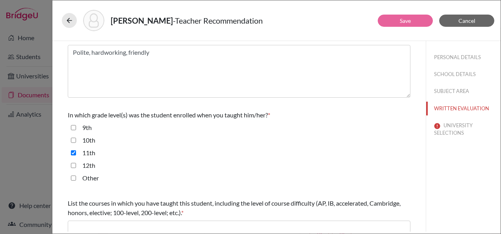
checkbox input "true"
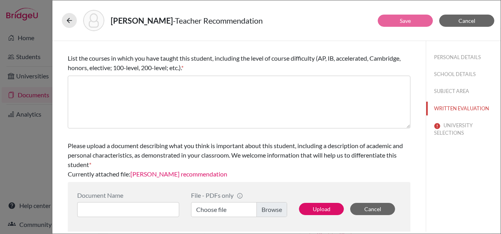
scroll to position [263, 0]
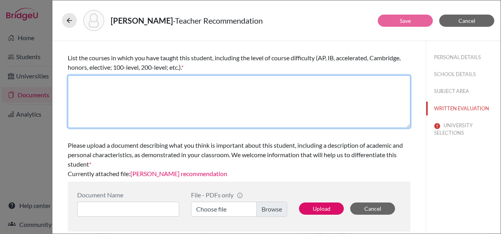
click at [115, 87] on textarea at bounding box center [239, 101] width 343 height 53
type textarea "Math AM"
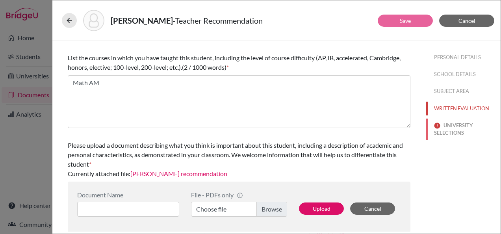
click at [435, 127] on img at bounding box center [437, 125] width 6 height 6
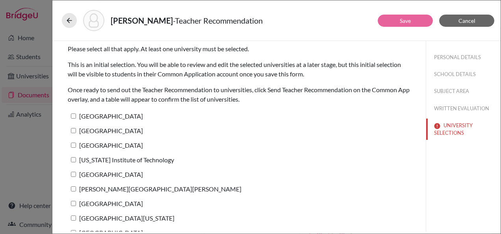
click at [91, 117] on label "Harvard University" at bounding box center [105, 115] width 75 height 11
click at [76, 117] on input "Harvard University" at bounding box center [73, 115] width 5 height 5
checkbox input "true"
click at [95, 128] on label "Princeton University" at bounding box center [105, 130] width 75 height 11
click at [76, 128] on input "Princeton University" at bounding box center [73, 130] width 5 height 5
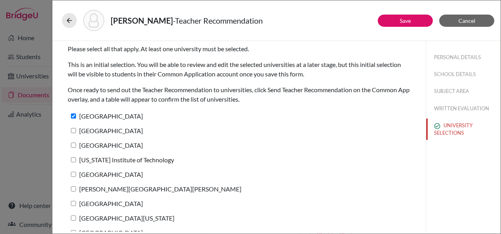
checkbox input "true"
click at [97, 140] on label "Brown University" at bounding box center [105, 144] width 75 height 11
click at [76, 143] on input "Brown University" at bounding box center [73, 145] width 5 height 5
checkbox input "true"
click at [102, 156] on label "California Institute of Technology" at bounding box center [121, 159] width 106 height 11
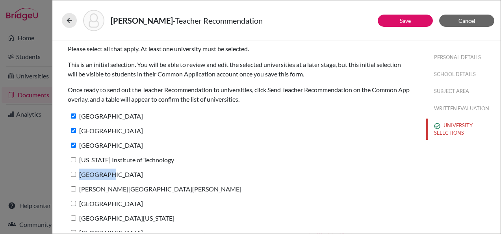
drag, startPoint x: 102, startPoint y: 156, endPoint x: 105, endPoint y: 169, distance: 13.2
click at [105, 169] on div "Please select all that apply. At least one university must be selected. This is…" at bounding box center [239, 164] width 343 height 247
drag, startPoint x: 105, startPoint y: 169, endPoint x: 96, endPoint y: 163, distance: 10.3
click at [96, 163] on label "California Institute of Technology" at bounding box center [121, 159] width 106 height 11
click at [76, 162] on input "California Institute of Technology" at bounding box center [73, 159] width 5 height 5
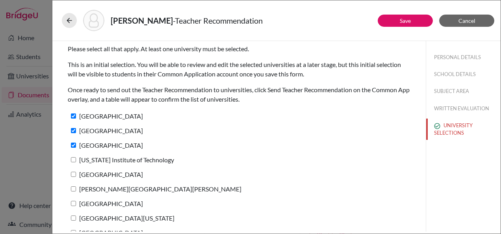
checkbox input "true"
click at [95, 174] on label "Cornell University" at bounding box center [105, 174] width 75 height 11
click at [76, 174] on input "Cornell University" at bounding box center [73, 174] width 5 height 5
checkbox input "true"
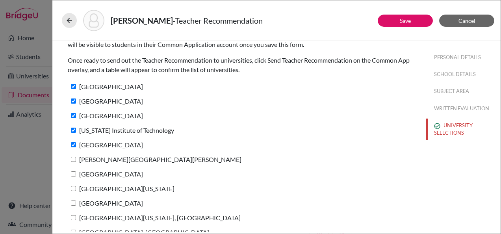
scroll to position [57, 0]
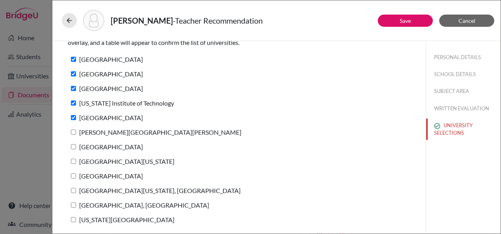
click at [93, 134] on label "Johns Hopkins University" at bounding box center [155, 131] width 174 height 11
click at [76, 134] on input "Johns Hopkins University" at bounding box center [73, 132] width 5 height 5
checkbox input "true"
click at [98, 150] on label "Northeastern University" at bounding box center [105, 146] width 75 height 11
click at [76, 149] on input "Northeastern University" at bounding box center [73, 146] width 5 height 5
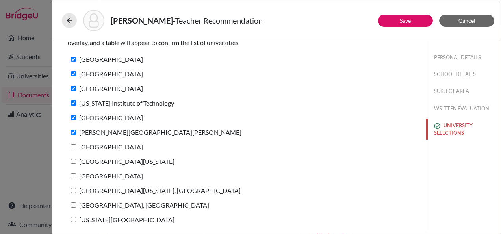
checkbox input "true"
click at [102, 165] on label "University of Michigan" at bounding box center [121, 161] width 107 height 11
click at [76, 164] on input "University of Michigan" at bounding box center [73, 161] width 5 height 5
checkbox input "true"
click at [92, 174] on label "Boston University" at bounding box center [105, 175] width 75 height 11
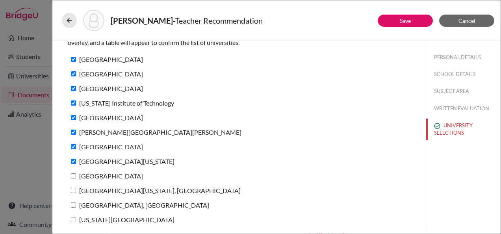
click at [76, 174] on input "Boston University" at bounding box center [73, 175] width 5 height 5
checkbox input "true"
click at [97, 192] on label "University of Massachusetts, Amherst" at bounding box center [154, 190] width 173 height 11
click at [76, 192] on input "University of Massachusetts, Amherst" at bounding box center [73, 190] width 5 height 5
checkbox input "true"
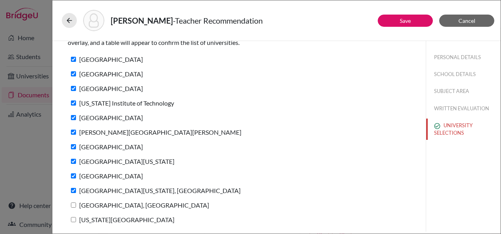
click at [100, 204] on label "Purdue University, West Lafayette" at bounding box center [138, 204] width 141 height 11
click at [76, 204] on input "Purdue University, West Lafayette" at bounding box center [73, 204] width 5 height 5
checkbox input "true"
click at [105, 219] on label "Georgia Institute of Technology" at bounding box center [121, 219] width 107 height 11
click at [76, 219] on input "Georgia Institute of Technology" at bounding box center [73, 219] width 5 height 5
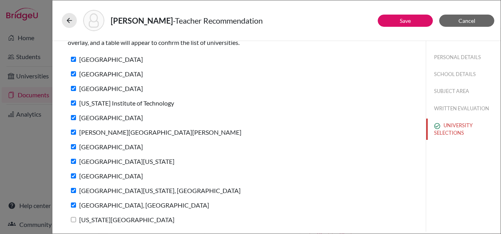
checkbox input "true"
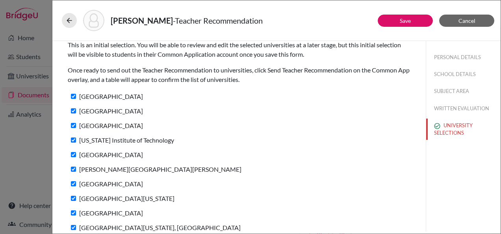
scroll to position [0, 0]
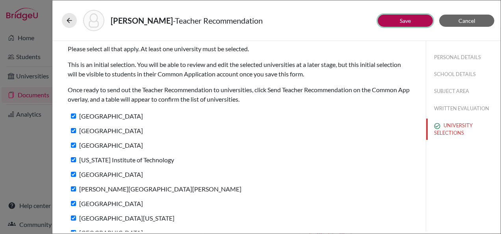
click at [405, 26] on button "Save" at bounding box center [405, 21] width 55 height 12
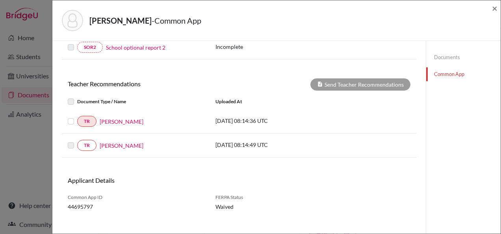
scroll to position [252, 0]
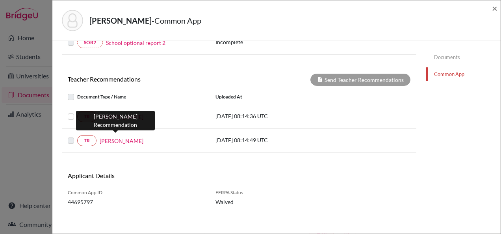
click at [114, 137] on link "Robina Srouji" at bounding box center [122, 141] width 44 height 8
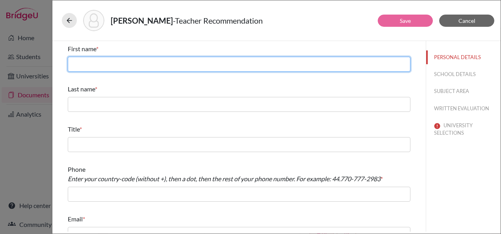
click at [128, 67] on input "text" at bounding box center [239, 64] width 343 height 15
type input "Robina"
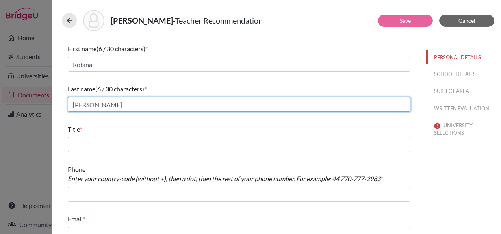
type input "Srouji"
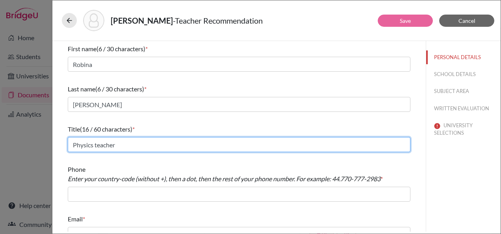
type input "Physics teacher"
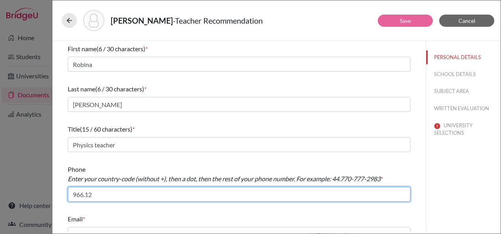
type input "966.126917367"
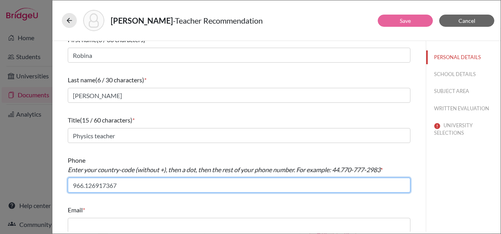
scroll to position [13, 0]
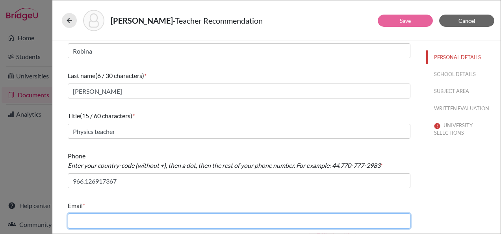
click at [104, 220] on input "text" at bounding box center [239, 220] width 343 height 15
type input "r"
type input "r.srouji@jks.edu.sa"
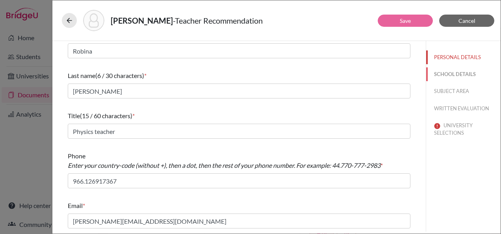
click at [431, 77] on button "SCHOOL DETAILS" at bounding box center [463, 74] width 74 height 14
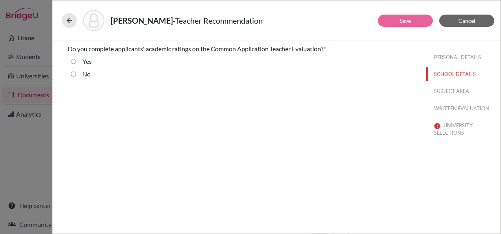
click at [81, 76] on div "No" at bounding box center [83, 75] width 15 height 13
drag, startPoint x: 86, startPoint y: 76, endPoint x: 139, endPoint y: 75, distance: 52.8
click at [86, 76] on label "No" at bounding box center [86, 73] width 8 height 9
click at [76, 76] on input "No" at bounding box center [73, 73] width 5 height 9
radio input "true"
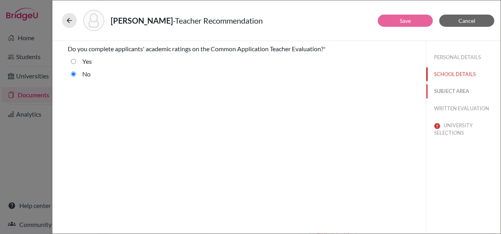
drag, startPoint x: 438, startPoint y: 92, endPoint x: 434, endPoint y: 93, distance: 4.0
click at [439, 92] on button "SUBJECT AREA" at bounding box center [463, 91] width 74 height 14
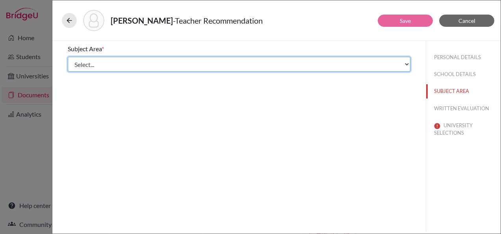
click at [108, 60] on select "Select... Math English Science World Language Social Studies Other Computer Sci…" at bounding box center [239, 64] width 343 height 15
select select "2"
click at [68, 57] on select "Select... Math English Science World Language Social Studies Other Computer Sci…" at bounding box center [239, 64] width 343 height 15
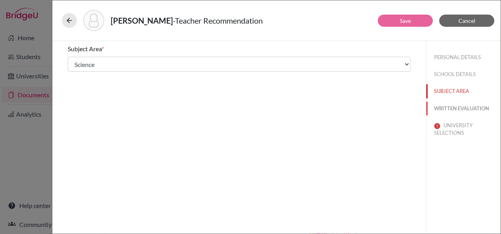
click at [473, 107] on button "WRITTEN EVALUATION" at bounding box center [463, 109] width 74 height 14
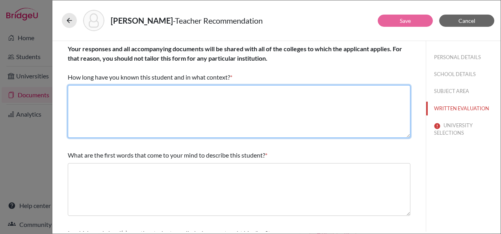
click at [153, 100] on textarea at bounding box center [239, 111] width 343 height 53
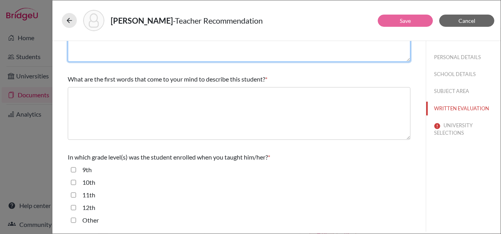
scroll to position [79, 0]
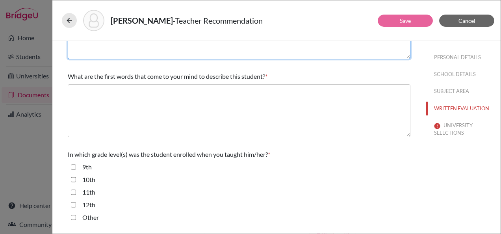
type textarea "I have known Laila for 2 years as her physics teacher"
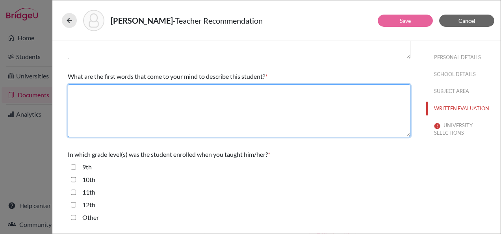
click at [154, 114] on textarea at bounding box center [239, 110] width 343 height 53
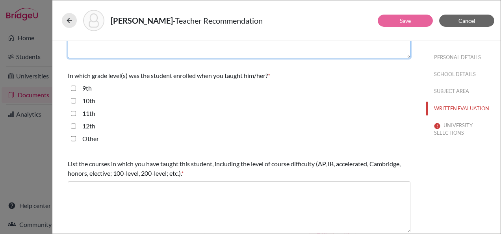
type textarea "Polite, engaged"
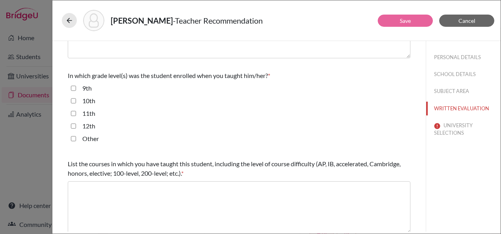
click at [89, 114] on label "11th" at bounding box center [88, 113] width 13 height 9
click at [76, 114] on input "11th" at bounding box center [73, 113] width 5 height 9
checkbox input "true"
click at [89, 124] on label "12th" at bounding box center [88, 125] width 13 height 9
click at [76, 124] on input "12th" at bounding box center [73, 125] width 5 height 9
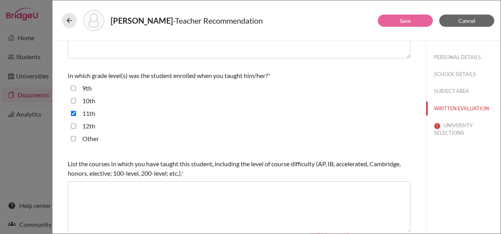
checkbox input "true"
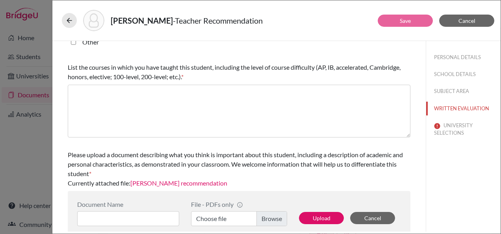
scroll to position [263, 0]
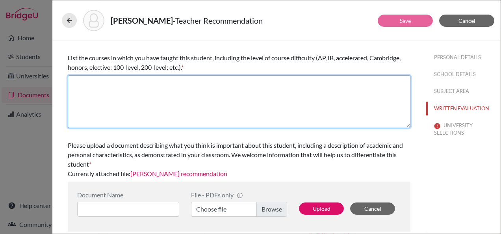
click at [135, 95] on textarea at bounding box center [239, 101] width 343 height 53
type textarea "Physics AM"
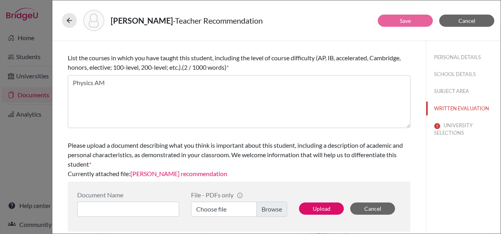
click at [227, 203] on label "Choose file" at bounding box center [239, 209] width 96 height 15
click at [227, 203] on input "Choose file" at bounding box center [239, 209] width 96 height 15
click at [451, 129] on button "UNIVERSITY SELECTIONS" at bounding box center [463, 129] width 74 height 21
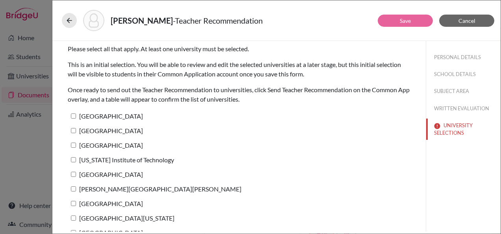
click at [118, 117] on label "Harvard University" at bounding box center [105, 115] width 75 height 11
click at [76, 117] on input "Harvard University" at bounding box center [73, 115] width 5 height 5
checkbox input "true"
click at [119, 130] on label "Princeton University" at bounding box center [105, 130] width 75 height 11
click at [76, 130] on input "Princeton University" at bounding box center [73, 130] width 5 height 5
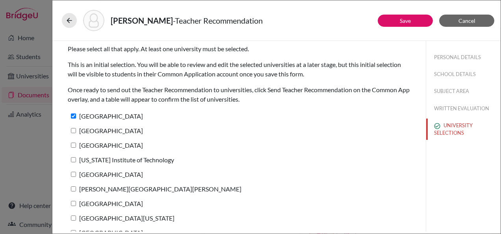
checkbox input "true"
click at [117, 139] on div "Please select all that apply. At least one university must be selected. This is…" at bounding box center [239, 164] width 343 height 247
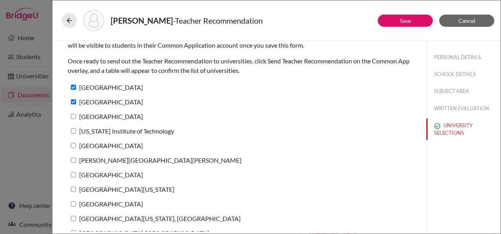
scroll to position [57, 0]
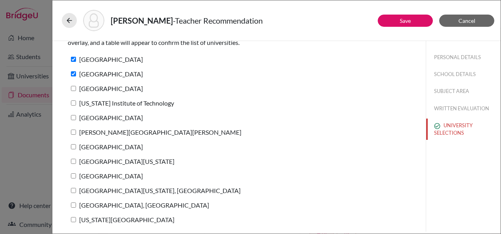
click at [88, 89] on label "Brown University" at bounding box center [105, 88] width 75 height 11
click at [76, 89] on input "Brown University" at bounding box center [73, 88] width 5 height 5
checkbox input "true"
click at [94, 103] on label "California Institute of Technology" at bounding box center [121, 102] width 106 height 11
click at [76, 103] on input "California Institute of Technology" at bounding box center [73, 102] width 5 height 5
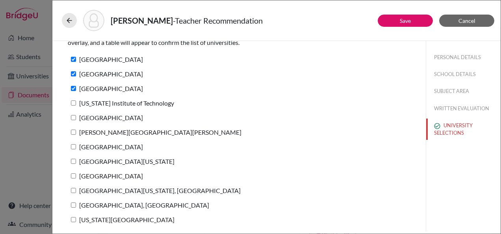
checkbox input "true"
click at [96, 117] on label "Cornell University" at bounding box center [105, 117] width 75 height 11
click at [76, 117] on input "Cornell University" at bounding box center [73, 117] width 5 height 5
checkbox input "true"
click at [98, 130] on label "Johns Hopkins University" at bounding box center [155, 131] width 174 height 11
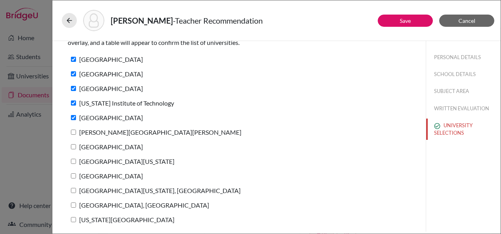
click at [76, 130] on input "Johns Hopkins University" at bounding box center [73, 132] width 5 height 5
checkbox input "true"
click at [98, 143] on label "Northeastern University" at bounding box center [105, 146] width 75 height 11
click at [76, 144] on input "Northeastern University" at bounding box center [73, 146] width 5 height 5
checkbox input "true"
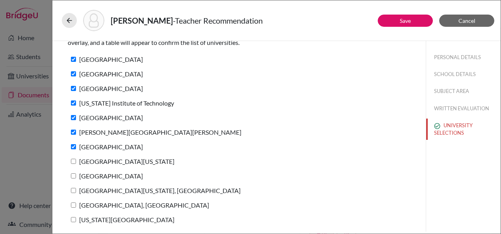
click at [98, 159] on label "University of Michigan" at bounding box center [121, 161] width 107 height 11
click at [76, 159] on input "University of Michigan" at bounding box center [73, 161] width 5 height 5
checkbox input "true"
click at [97, 169] on div "University of Michigan" at bounding box center [239, 163] width 343 height 15
drag, startPoint x: 98, startPoint y: 176, endPoint x: 98, endPoint y: 187, distance: 10.3
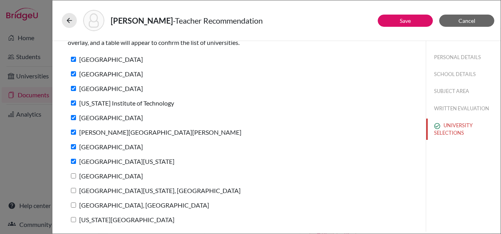
click at [98, 176] on label "Boston University" at bounding box center [105, 175] width 75 height 11
click at [76, 176] on input "Boston University" at bounding box center [73, 175] width 5 height 5
checkbox input "true"
click at [99, 193] on label "University of Massachusetts, Amherst" at bounding box center [154, 190] width 173 height 11
click at [76, 193] on input "University of Massachusetts, Amherst" at bounding box center [73, 190] width 5 height 5
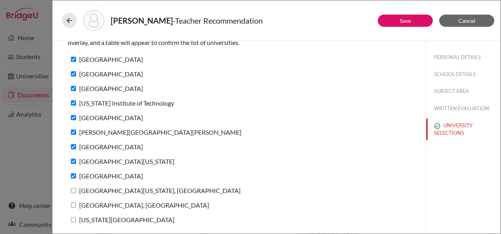
checkbox input "true"
click at [100, 206] on label "Purdue University, West Lafayette" at bounding box center [138, 204] width 141 height 11
click at [76, 206] on input "Purdue University, West Lafayette" at bounding box center [73, 204] width 5 height 5
checkbox input "true"
click at [104, 220] on label "Georgia Institute of Technology" at bounding box center [121, 219] width 107 height 11
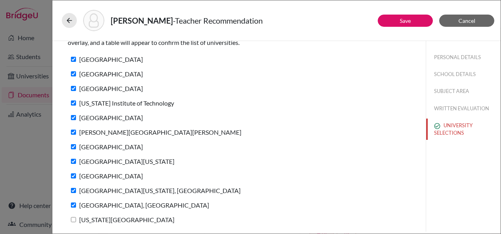
click at [76, 220] on input "Georgia Institute of Technology" at bounding box center [73, 219] width 5 height 5
checkbox input "true"
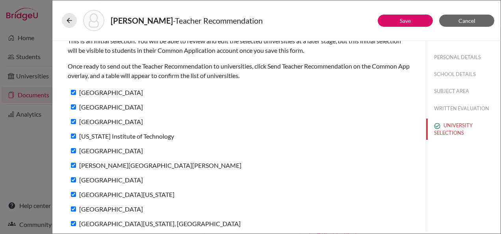
scroll to position [0, 0]
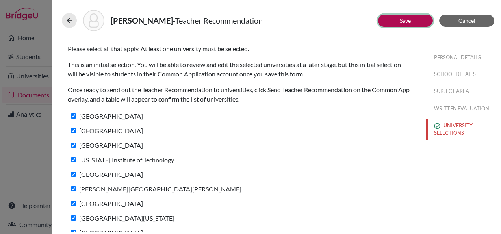
click at [402, 17] on link "Save" at bounding box center [405, 20] width 11 height 7
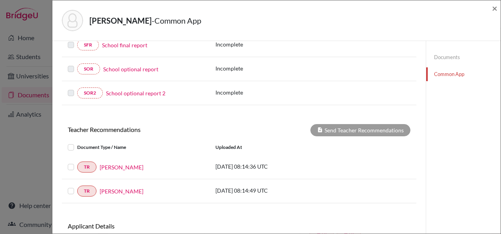
scroll to position [252, 0]
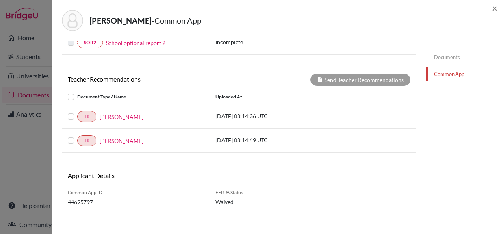
click at [77, 92] on label at bounding box center [77, 92] width 0 height 0
click at [0, 0] on input "checkbox" at bounding box center [0, 0] width 0 height 0
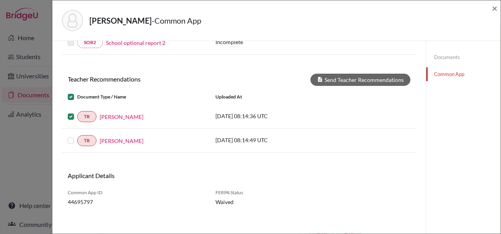
click at [77, 136] on label at bounding box center [77, 136] width 0 height 0
click at [0, 0] on input "checkbox" at bounding box center [0, 0] width 0 height 0
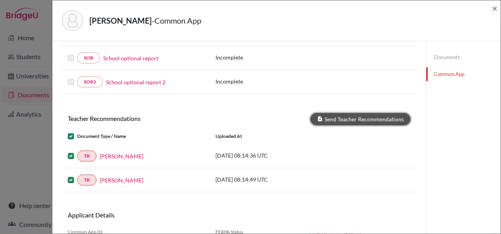
click at [355, 116] on button "Send Teacher Recommendations" at bounding box center [360, 119] width 100 height 12
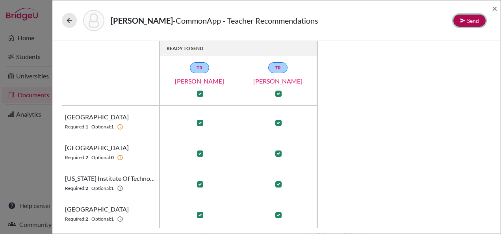
click at [455, 19] on button "Send" at bounding box center [469, 21] width 32 height 12
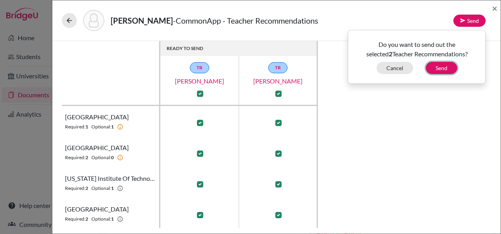
click at [433, 65] on button "Send" at bounding box center [442, 68] width 32 height 12
checkbox input "false"
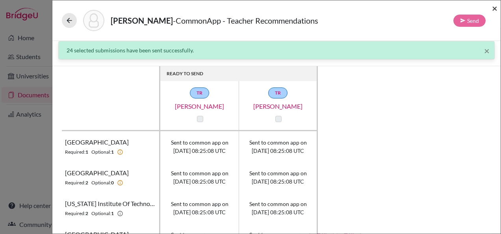
click at [494, 11] on span "×" at bounding box center [495, 7] width 6 height 11
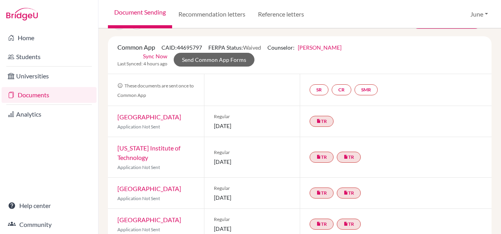
scroll to position [0, 0]
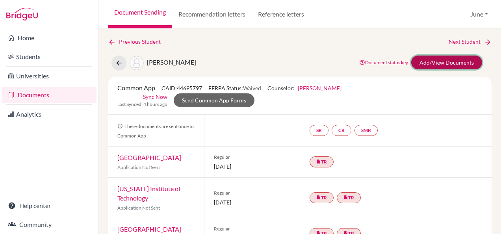
click at [416, 67] on link "Add/View Documents" at bounding box center [446, 63] width 71 height 14
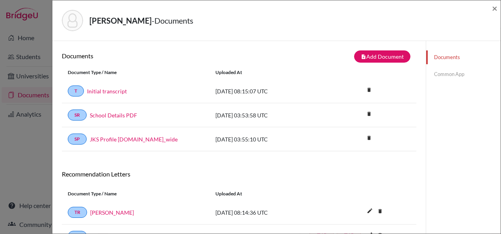
click at [439, 75] on link "Common App" at bounding box center [463, 74] width 74 height 14
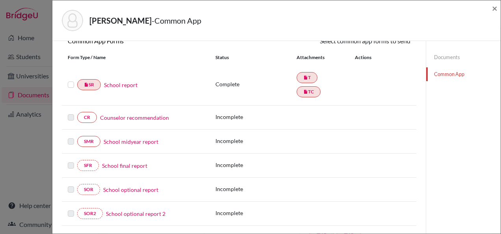
scroll to position [120, 0]
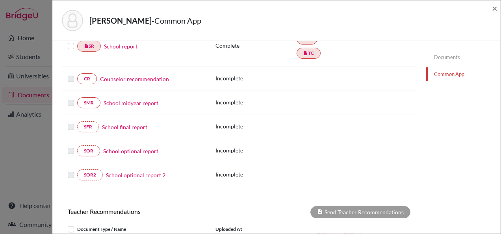
click at [121, 75] on link "Counselor recommendation" at bounding box center [134, 79] width 69 height 8
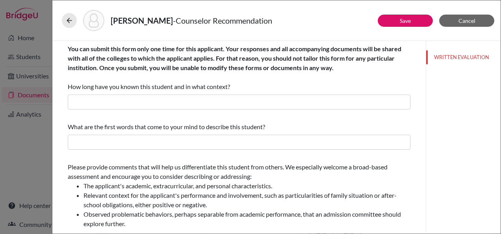
click at [134, 111] on div "You can submit this form only one time for this applicant. Your responses and a…" at bounding box center [239, 77] width 343 height 72
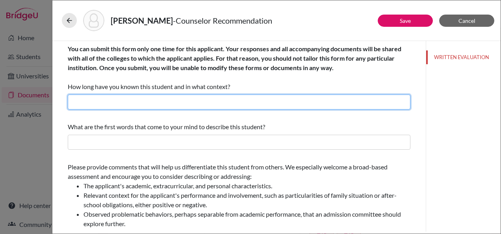
click at [132, 101] on input "text" at bounding box center [239, 102] width 343 height 15
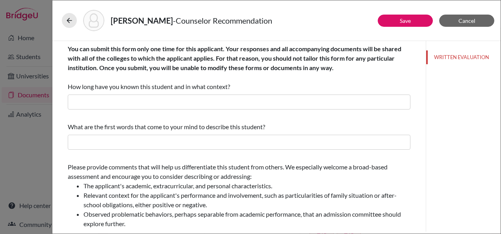
click at [276, 125] on div "What are the first words that come to your mind to describe this student?" at bounding box center [239, 126] width 343 height 9
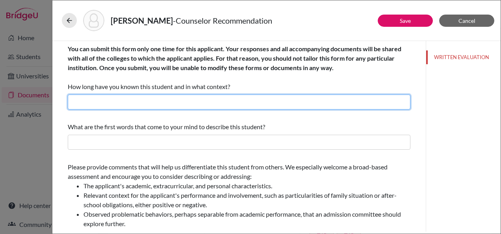
click at [158, 106] on input "text" at bounding box center [239, 102] width 343 height 15
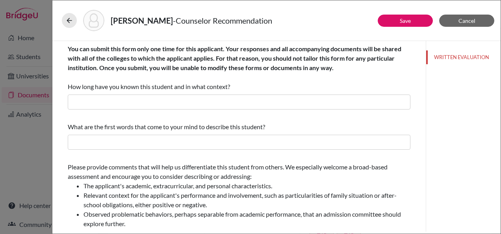
click at [271, 121] on div "What are the first words that come to your mind to describe this student?" at bounding box center [239, 136] width 343 height 34
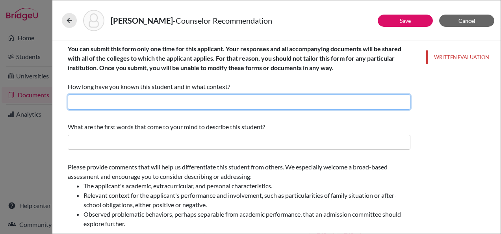
click at [194, 96] on input "text" at bounding box center [239, 102] width 343 height 15
type input "2 years, as a teacher and academic college counselor"
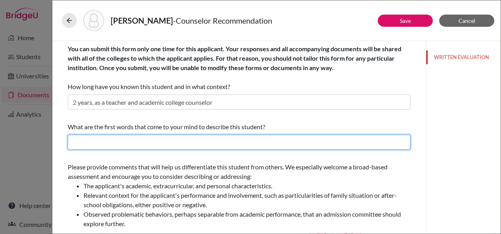
type input "Polite, pleasant, hardworking"
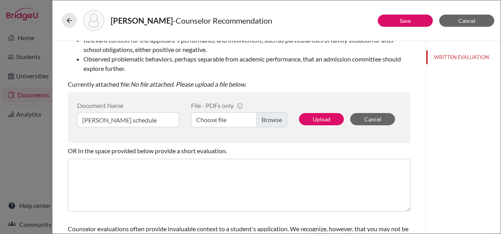
scroll to position [158, 0]
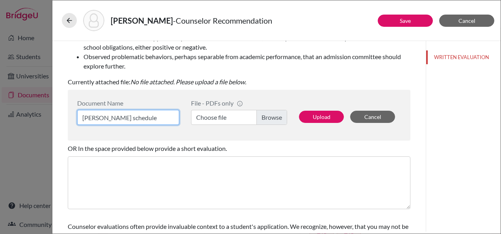
drag, startPoint x: 158, startPoint y: 119, endPoint x: 79, endPoint y: 122, distance: 78.4
click at [79, 122] on input "Hailey Temraz schedule" at bounding box center [128, 117] width 102 height 15
drag, startPoint x: 122, startPoint y: 118, endPoint x: 81, endPoint y: 117, distance: 41.0
click at [81, 117] on input "Hailey Temraz schedule" at bounding box center [128, 117] width 102 height 15
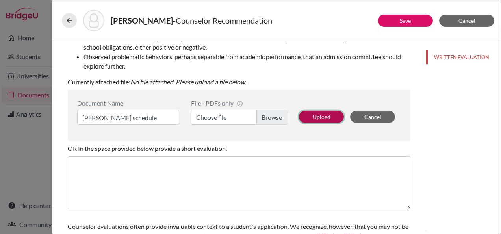
click at [306, 113] on button "Upload" at bounding box center [321, 117] width 45 height 12
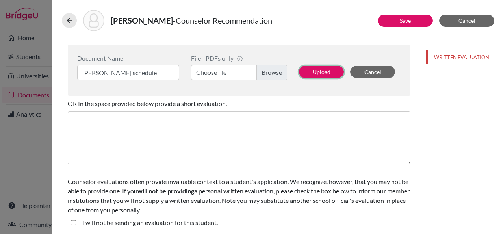
scroll to position [204, 0]
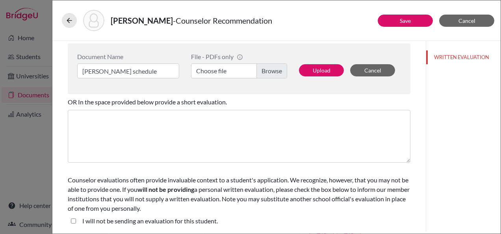
click at [243, 71] on label "Choose file" at bounding box center [239, 70] width 96 height 15
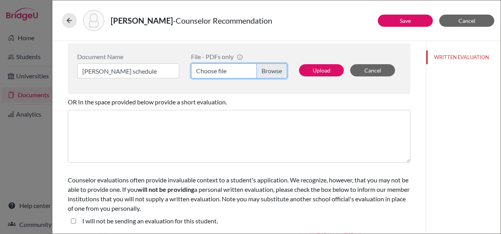
click at [243, 71] on input "Choose file" at bounding box center [239, 70] width 96 height 15
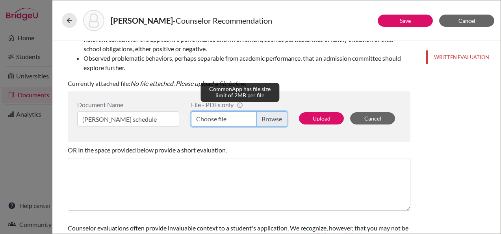
scroll to position [158, 0]
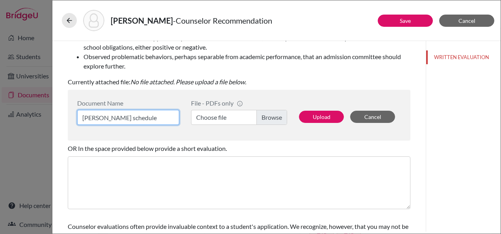
drag, startPoint x: 147, startPoint y: 115, endPoint x: 66, endPoint y: 113, distance: 80.4
click at [66, 113] on div "You can submit this form only one time for this applicant. Your responses and a…" at bounding box center [239, 80] width 362 height 395
type input "Laila Yaseen recommendation letter"
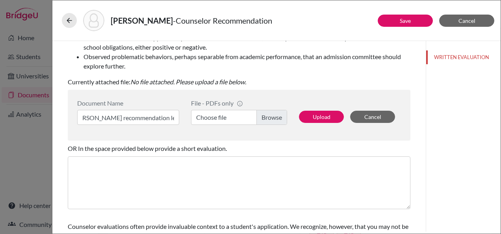
click at [214, 119] on label "Choose file" at bounding box center [239, 117] width 96 height 15
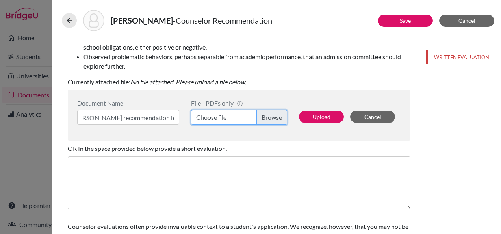
click at [214, 119] on input "Choose file" at bounding box center [239, 117] width 96 height 15
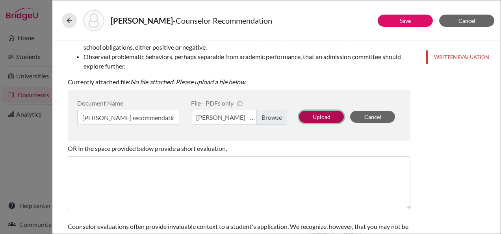
click at [329, 117] on button "Upload" at bounding box center [321, 117] width 45 height 12
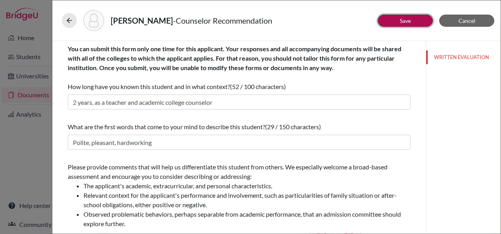
click at [417, 18] on button "Save" at bounding box center [405, 21] width 55 height 12
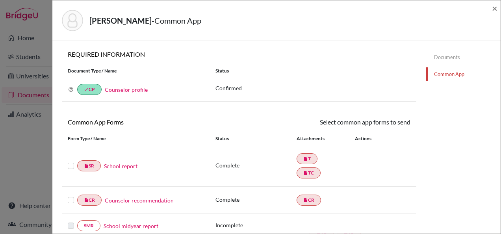
click at [71, 161] on label at bounding box center [71, 161] width 6 height 0
click at [0, 0] on input "checkbox" at bounding box center [0, 0] width 0 height 0
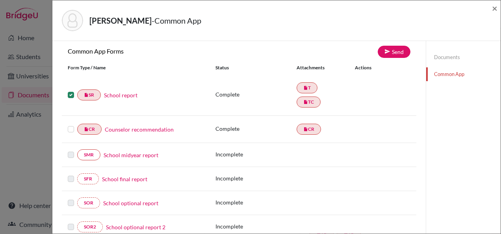
scroll to position [79, 0]
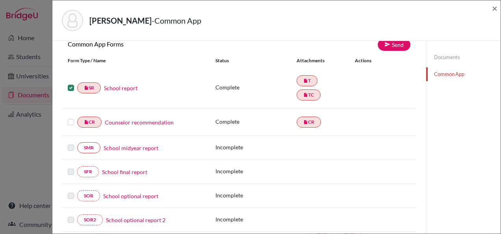
click at [72, 117] on label at bounding box center [71, 117] width 6 height 0
click at [0, 0] on input "checkbox" at bounding box center [0, 0] width 0 height 0
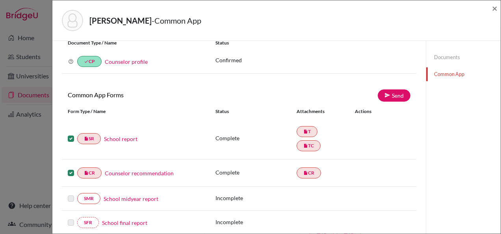
scroll to position [0, 0]
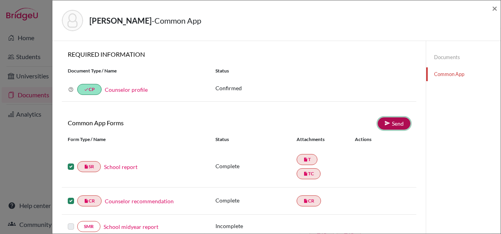
click at [388, 128] on link "Send" at bounding box center [394, 123] width 33 height 12
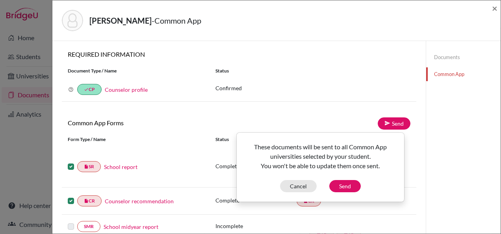
click at [342, 178] on div "These documents will be sent to all Common App universities selected by your st…" at bounding box center [320, 167] width 167 height 50
click at [340, 185] on button "Send" at bounding box center [345, 186] width 32 height 12
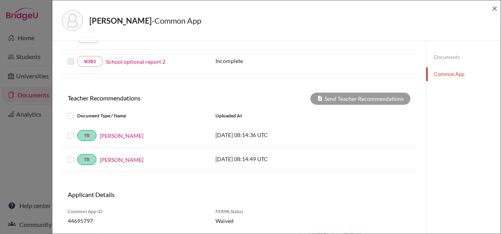
scroll to position [255, 0]
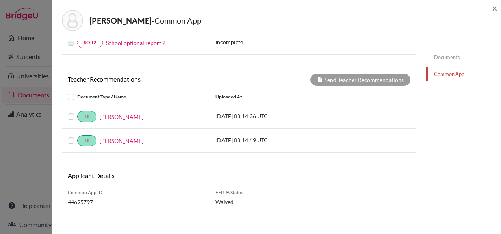
click at [71, 98] on div at bounding box center [72, 96] width 9 height 9
click at [77, 92] on label at bounding box center [77, 92] width 0 height 0
click at [0, 0] on input "checkbox" at bounding box center [0, 0] width 0 height 0
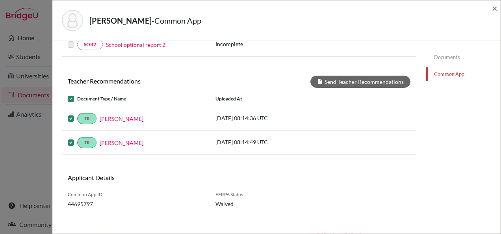
scroll to position [257, 0]
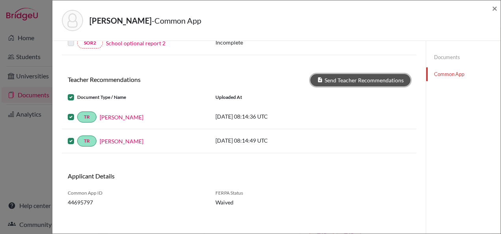
click at [361, 76] on button "Send Teacher Recommendations" at bounding box center [360, 80] width 100 height 12
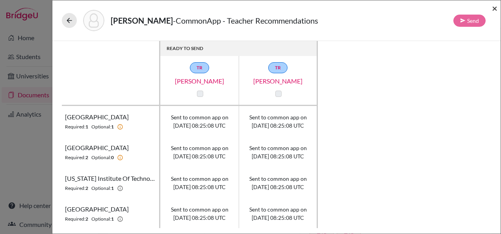
click at [497, 8] on span "×" at bounding box center [495, 7] width 6 height 11
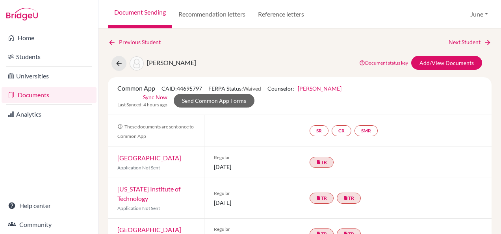
click at [42, 97] on link "Documents" at bounding box center [49, 95] width 95 height 16
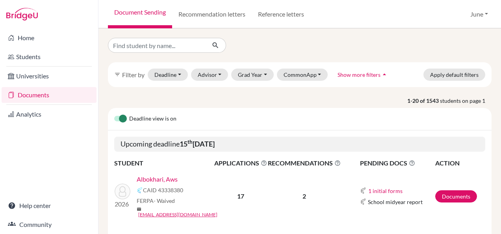
scroll to position [827, 0]
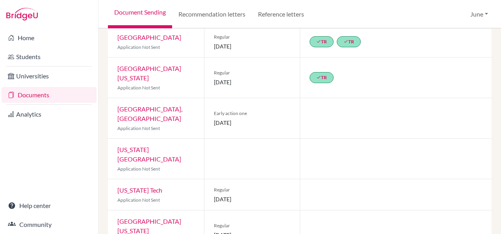
scroll to position [434, 0]
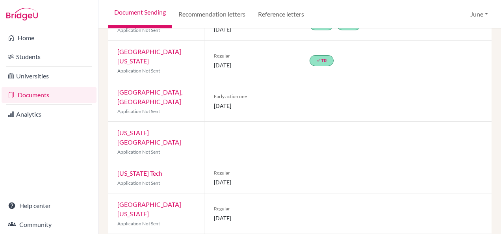
click at [37, 95] on link "Documents" at bounding box center [49, 95] width 95 height 16
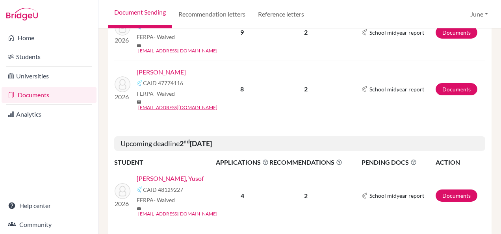
scroll to position [1236, 0]
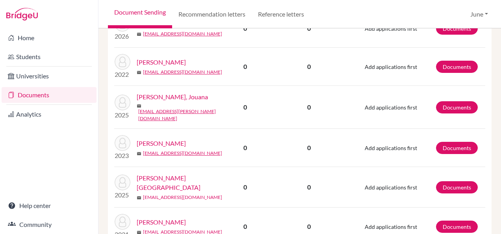
scroll to position [820, 0]
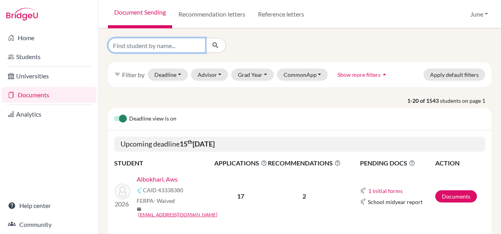
click at [178, 49] on input "Find student by name..." at bounding box center [157, 45] width 98 height 15
type input "jouri"
click button "submit" at bounding box center [215, 45] width 21 height 15
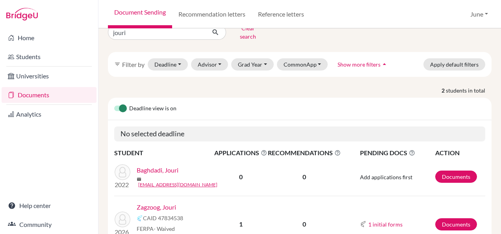
scroll to position [55, 0]
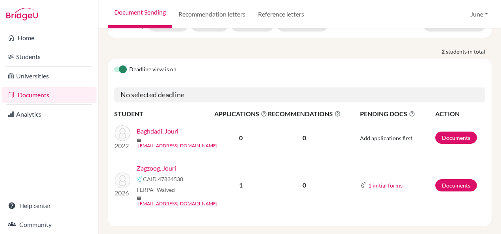
click at [156, 164] on link "Zagzoog, Jouri" at bounding box center [156, 167] width 39 height 9
